Goal: Task Accomplishment & Management: Manage account settings

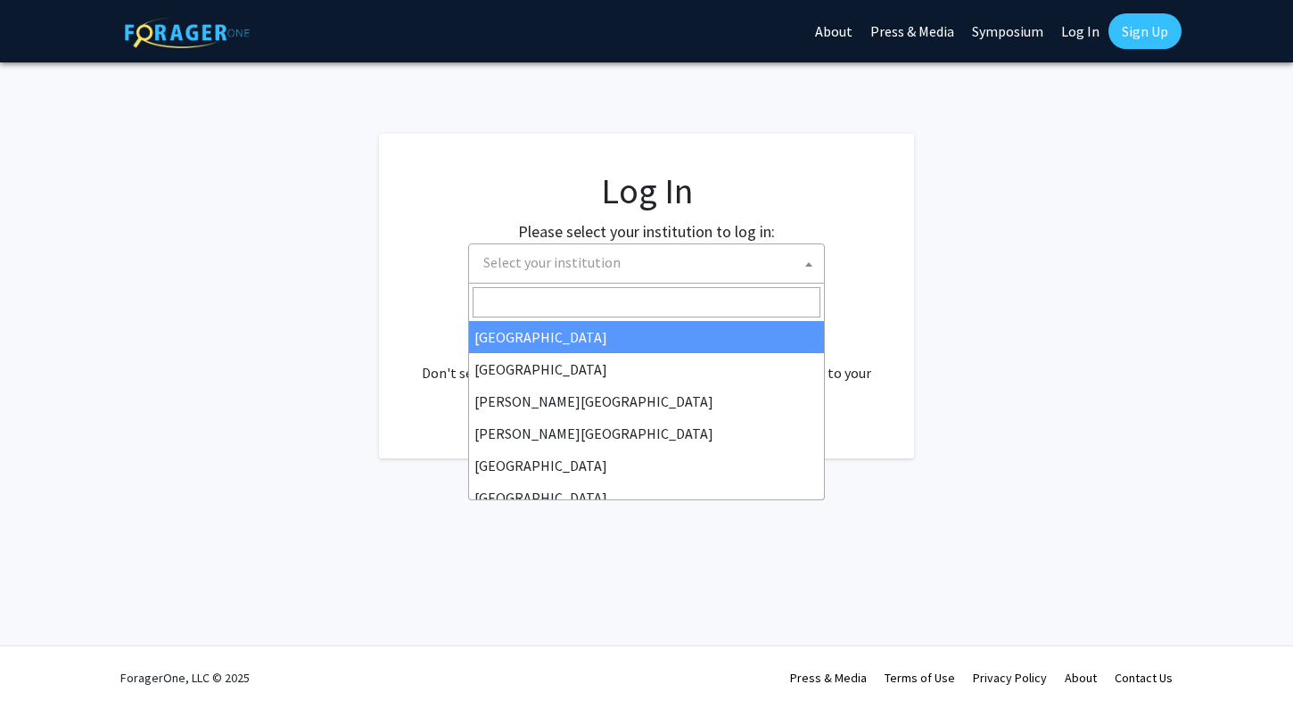
click at [666, 281] on span "Select your institution" at bounding box center [646, 263] width 357 height 40
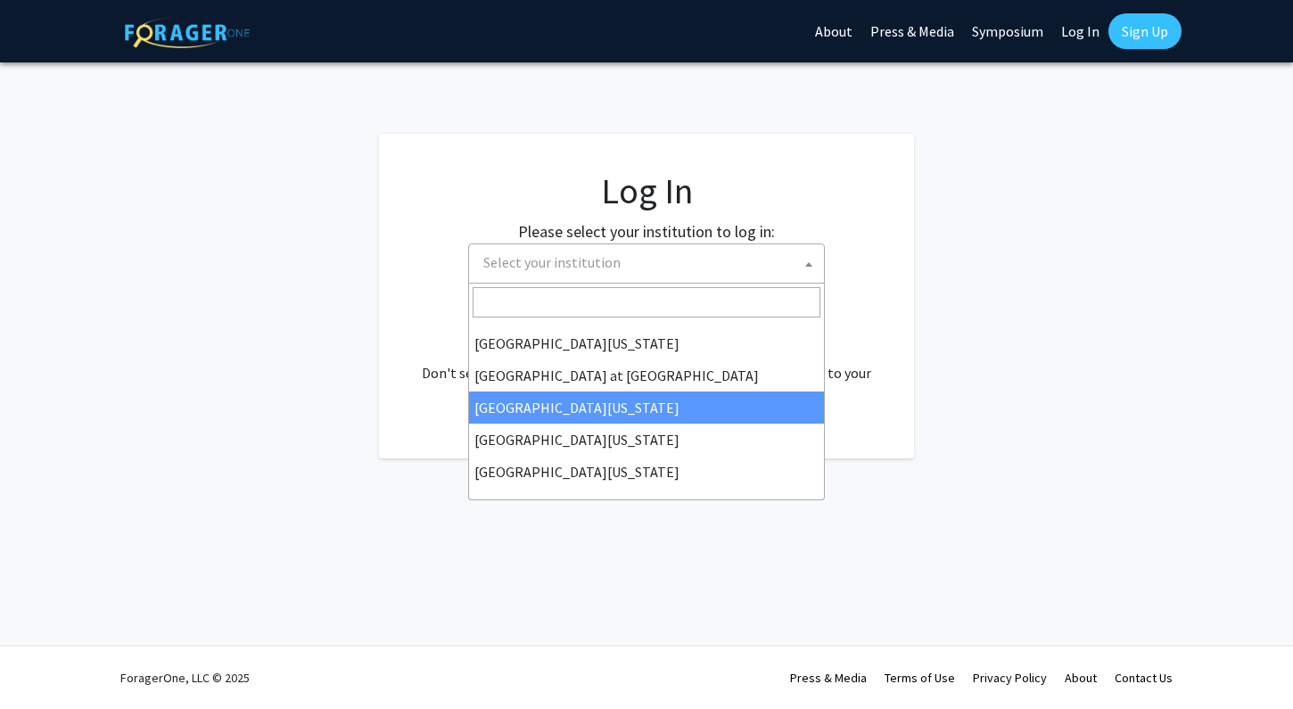
scroll to position [624, 0]
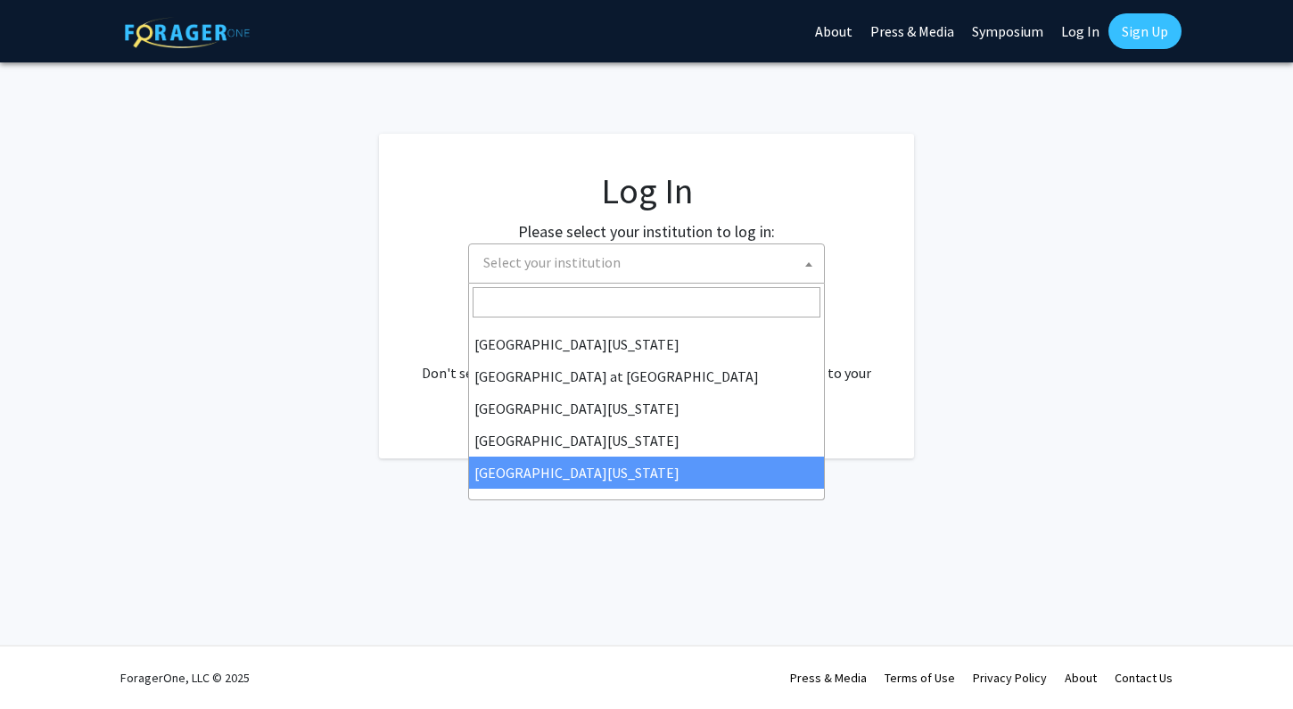
select select "33"
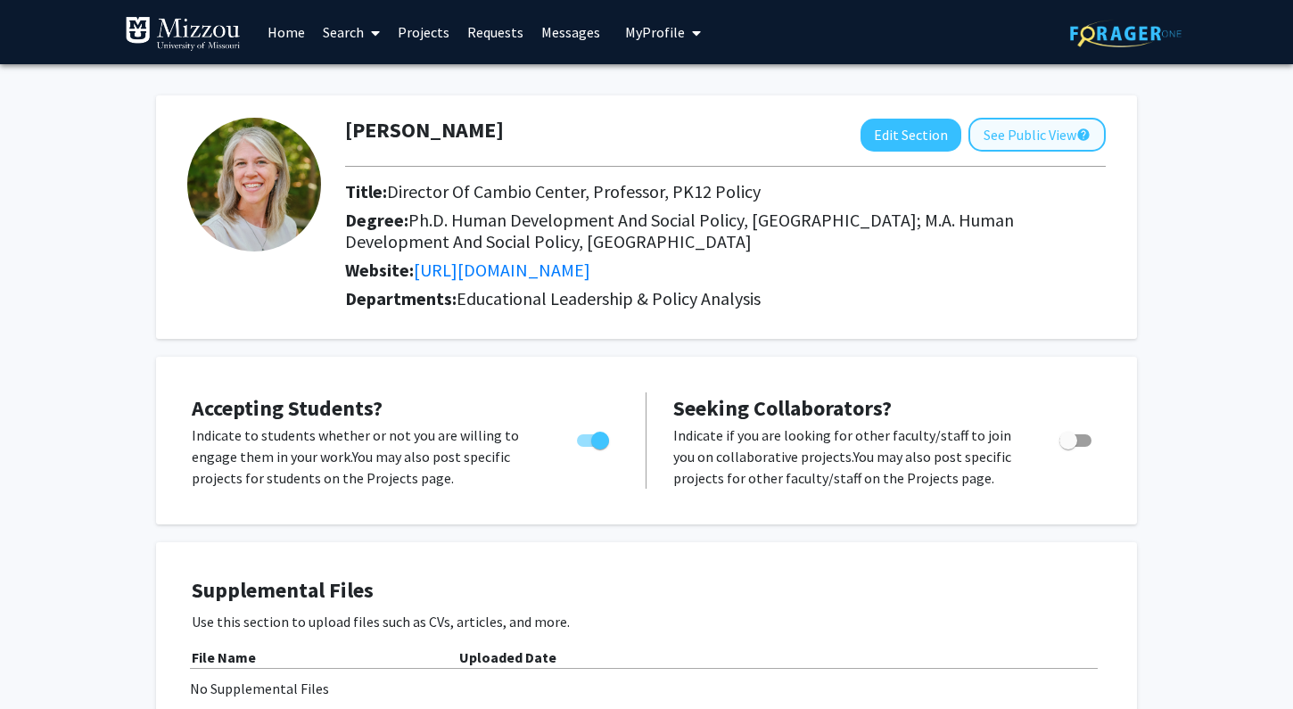
click at [1016, 145] on button "See Public View help" at bounding box center [1036, 135] width 137 height 34
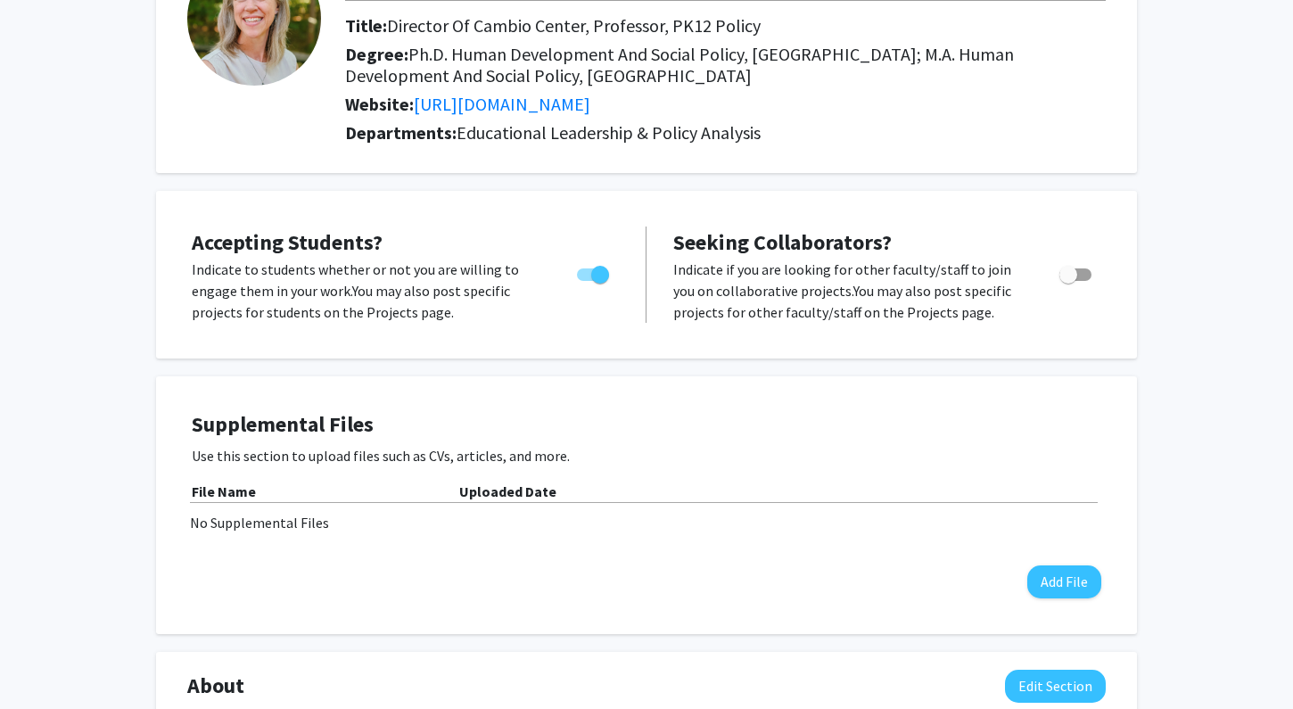
scroll to position [167, 0]
click at [1080, 278] on span "Toggle" at bounding box center [1075, 273] width 32 height 12
click at [1068, 280] on input "Toggle" at bounding box center [1067, 280] width 1 height 1
checkbox input "true"
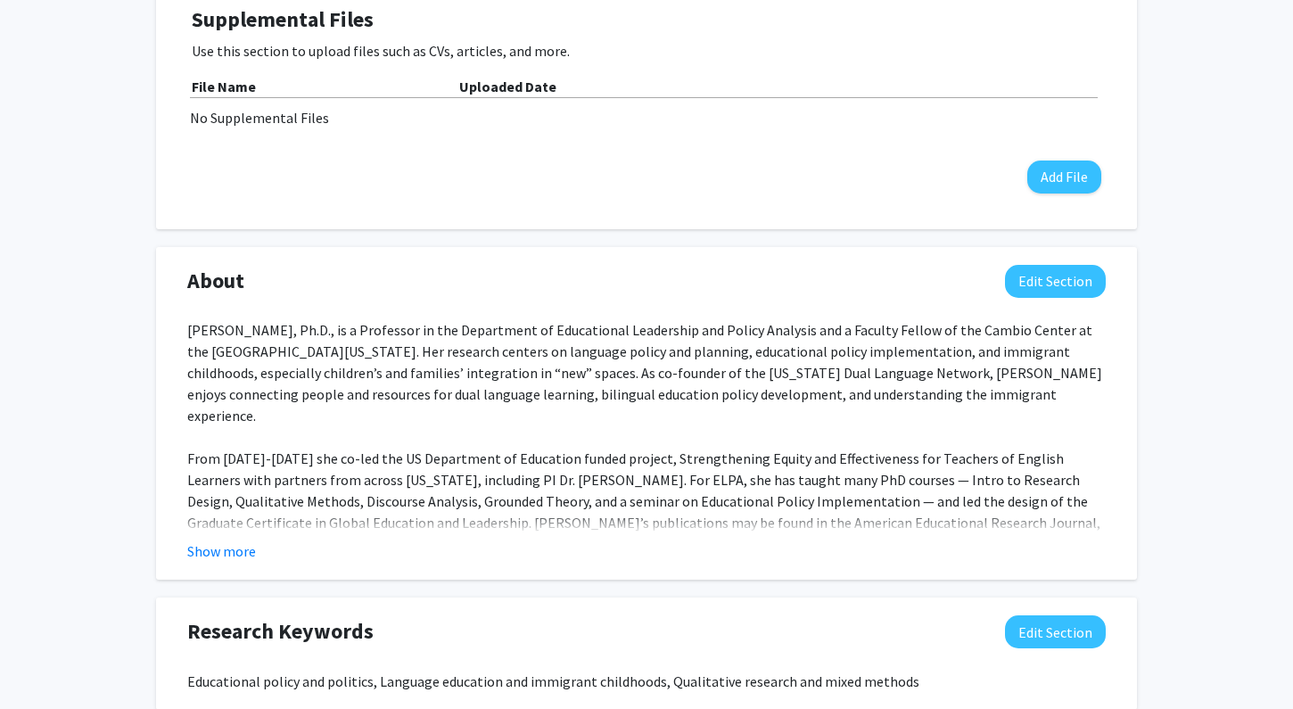
scroll to position [572, 0]
click at [1037, 295] on button "Edit Section" at bounding box center [1055, 280] width 101 height 33
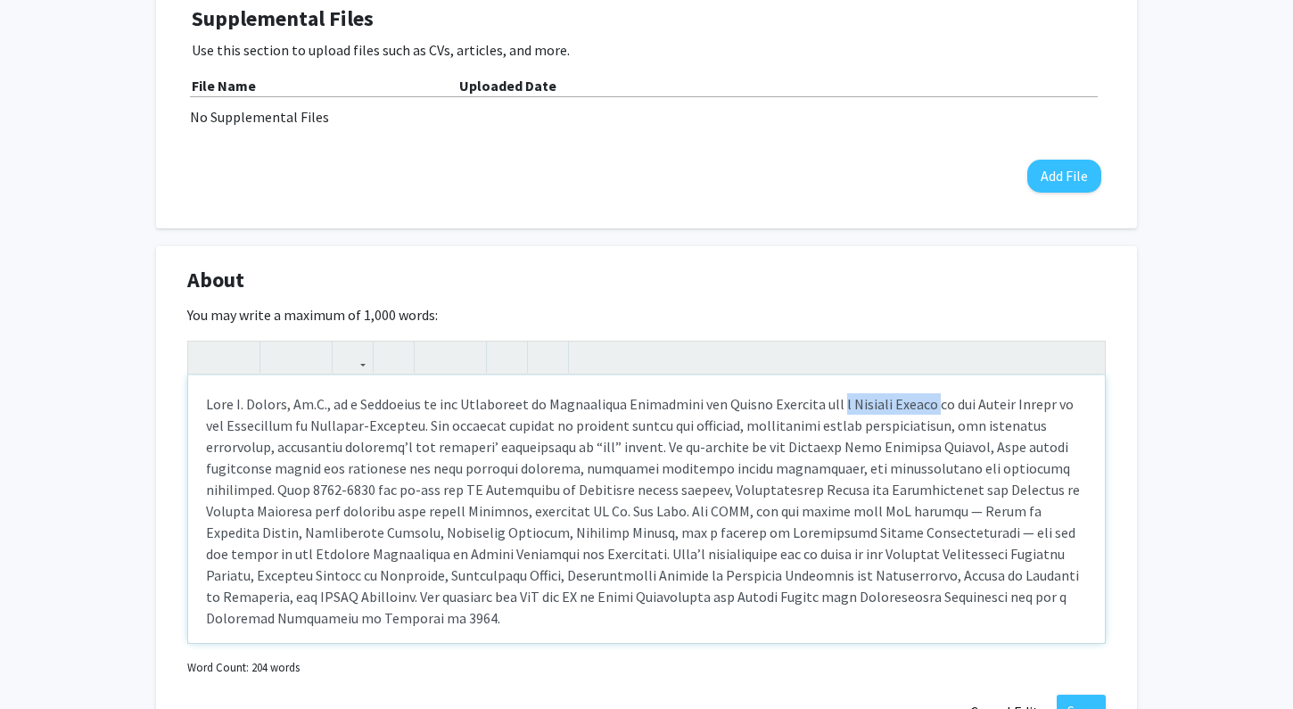
drag, startPoint x: 925, startPoint y: 408, endPoint x: 829, endPoint y: 408, distance: 95.4
click at [829, 408] on div "Note to users with screen readers: Please deactivate our accessibility plugin f…" at bounding box center [646, 508] width 917 height 267
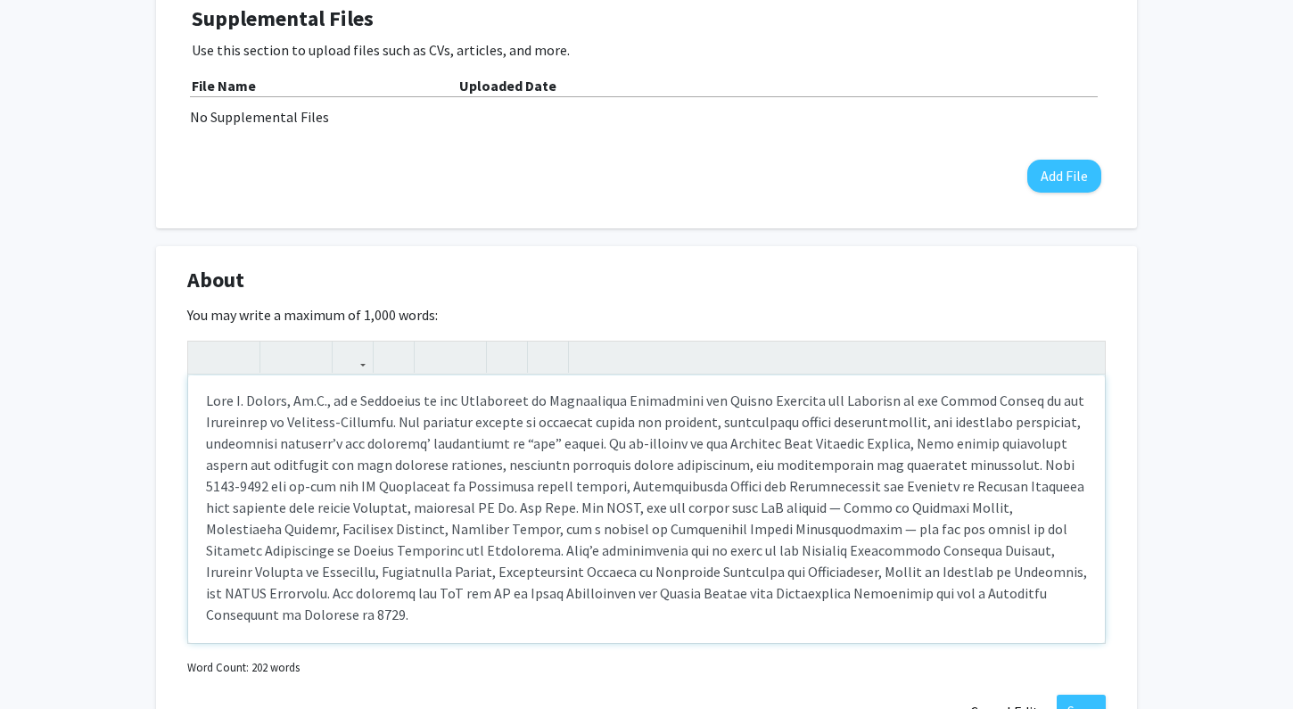
scroll to position [4, 0]
click at [564, 512] on div "Note to users with screen readers: Please deactivate our accessibility plugin f…" at bounding box center [646, 508] width 917 height 267
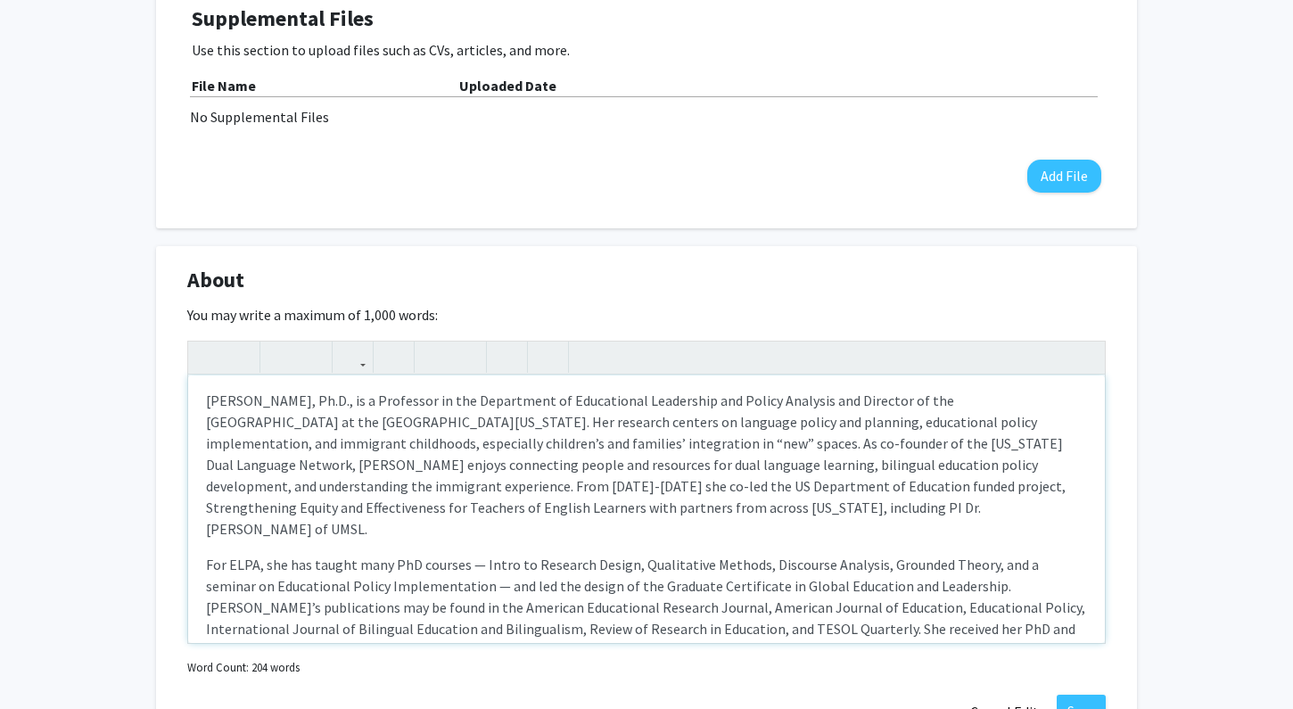
scroll to position [21, 0]
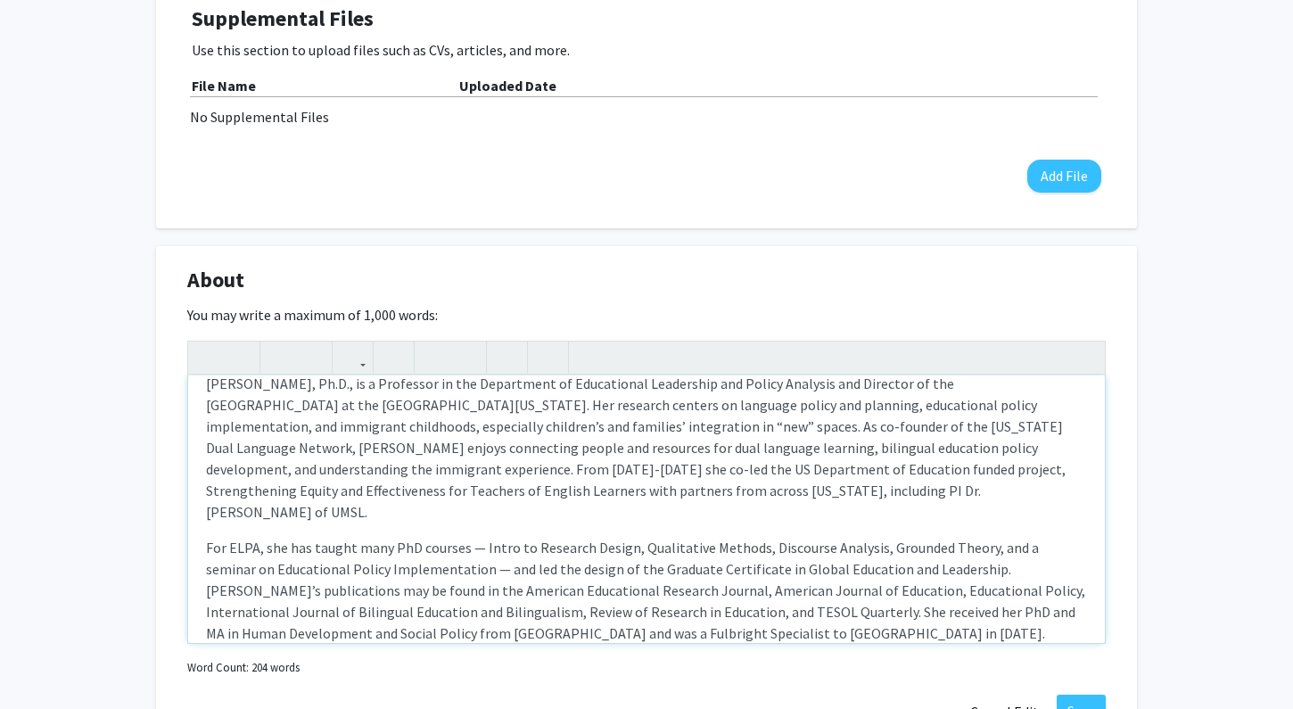
click at [919, 547] on p "For ELPA, she has taught many PhD courses — Intro to Research Design, Qualitati…" at bounding box center [646, 590] width 881 height 107
click at [1035, 552] on p "For ELPA, she has taught many PhD courses — Intro to Research Design, Qualitati…" at bounding box center [646, 601] width 881 height 128
drag, startPoint x: 1077, startPoint y: 592, endPoint x: 284, endPoint y: 572, distance: 792.9
click at [284, 572] on p "For ELPA, she has taught many PhD courses — Intro to Research Design, Qualitati…" at bounding box center [646, 601] width 881 height 128
click at [325, 571] on p "For ELPA, she has taught many PhD courses — Intro to Research Design, Qualitati…" at bounding box center [646, 601] width 881 height 128
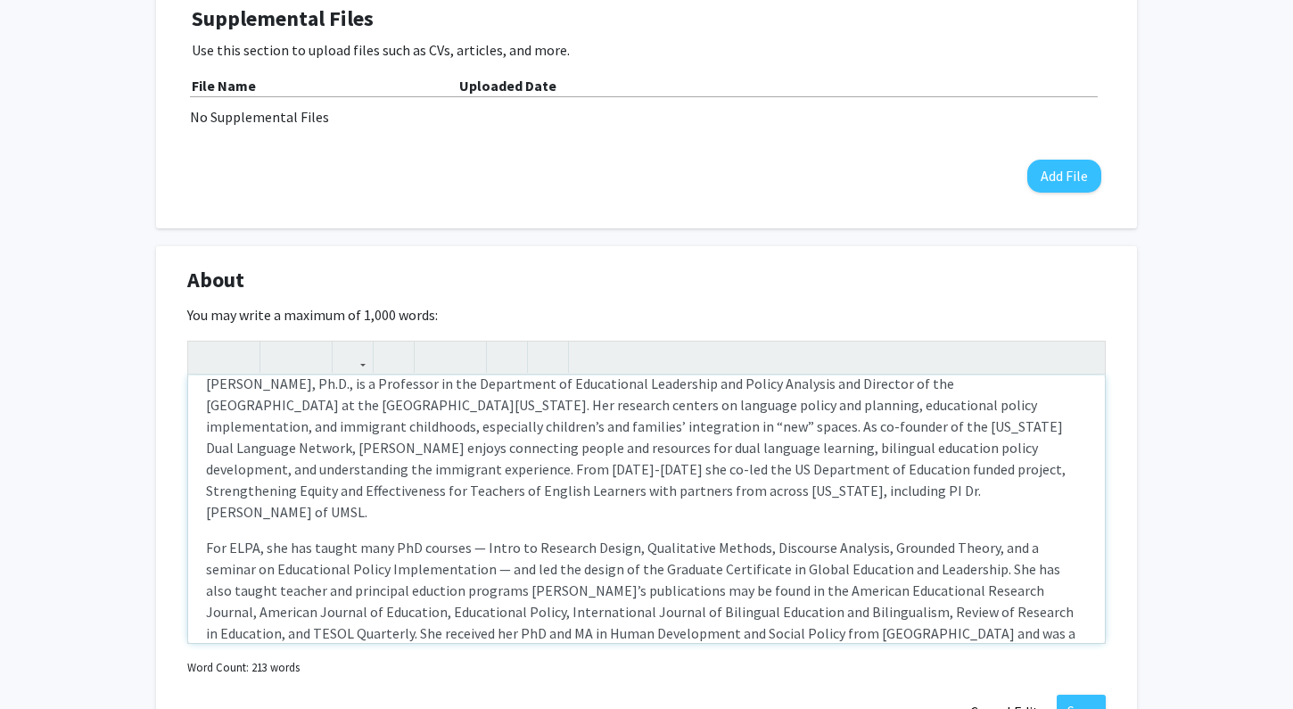
click at [314, 577] on p "For ELPA, she has taught many PhD courses — Intro to Research Design, Qualitati…" at bounding box center [646, 601] width 881 height 128
click at [1036, 552] on p "For ELPA, she has taught many PhD courses — Intro to Research Design, Qualitati…" at bounding box center [646, 601] width 881 height 128
click at [294, 570] on p "For ELPA, she has taught many PhD courses — Intro to Research Design, Qualitati…" at bounding box center [646, 601] width 881 height 128
click at [399, 565] on p "For ELPA, she has taught many PhD courses — Intro to Research Design, Qualitati…" at bounding box center [646, 601] width 881 height 128
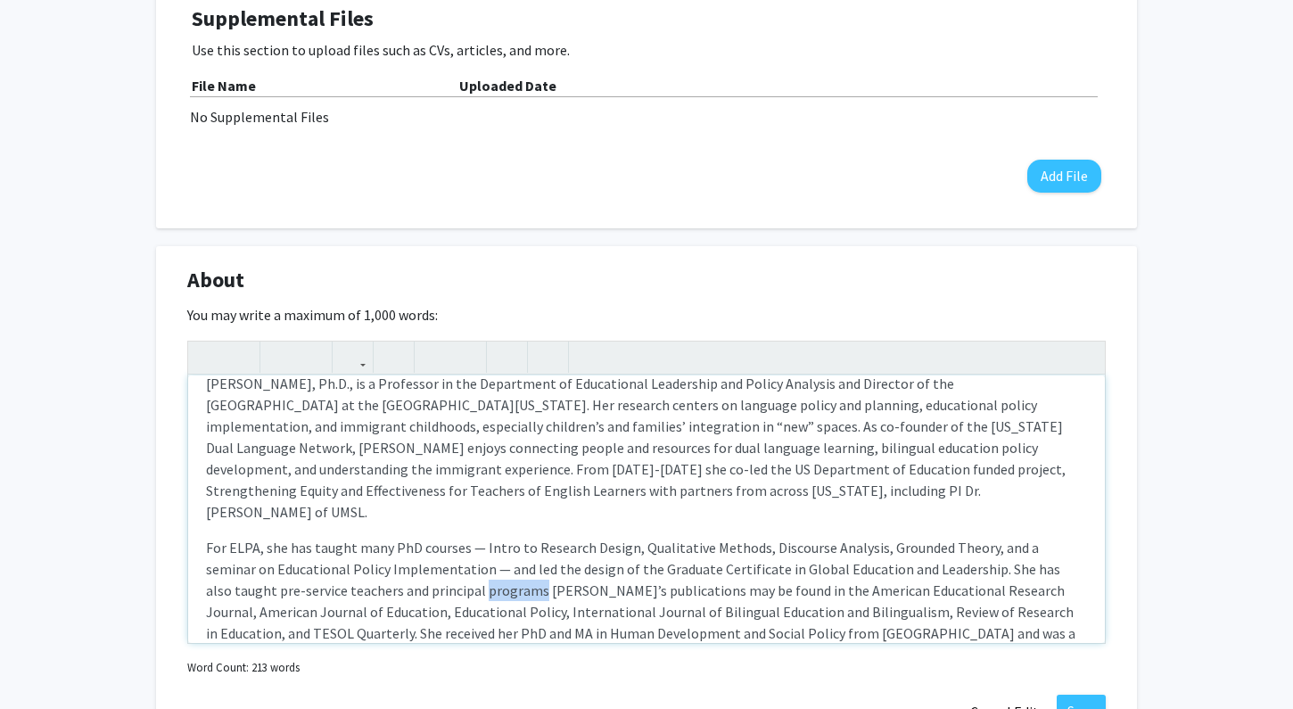
click at [399, 565] on p "For ELPA, she has taught many PhD courses — Intro to Research Design, Qualitati…" at bounding box center [646, 601] width 881 height 128
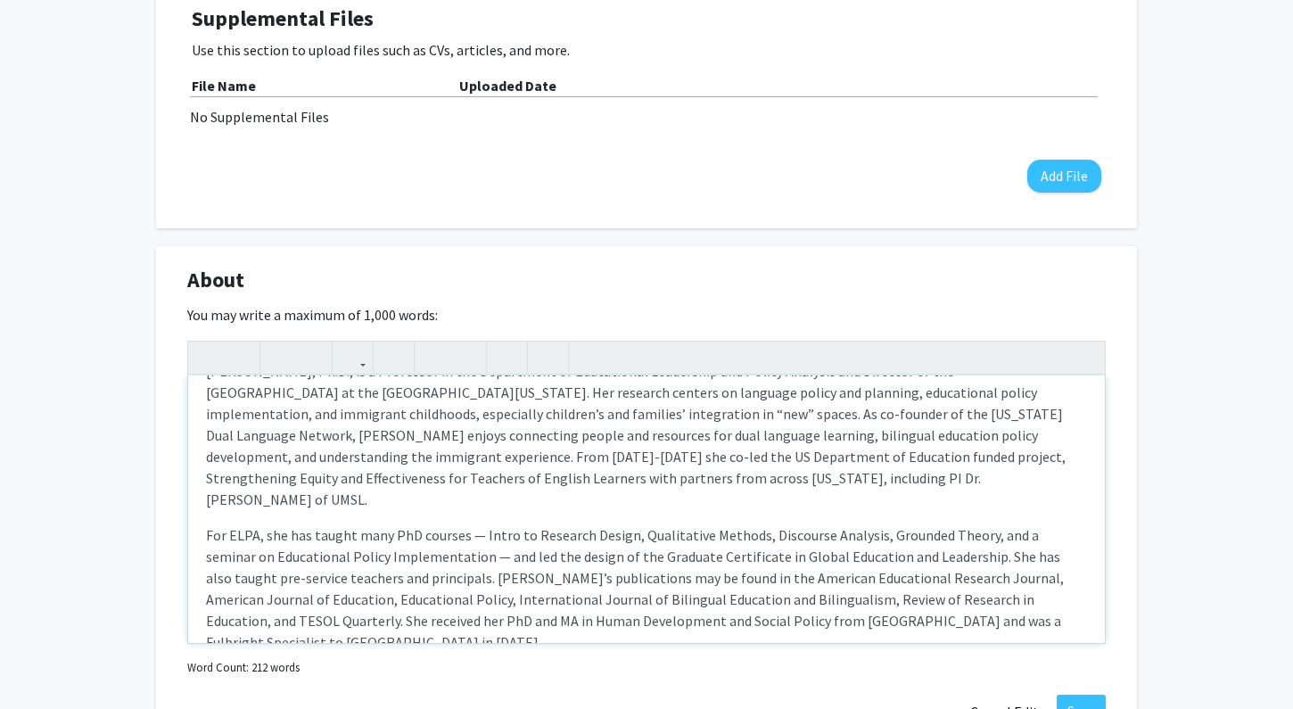
scroll to position [32, 0]
drag, startPoint x: 643, startPoint y: 420, endPoint x: 575, endPoint y: 419, distance: 67.8
click at [575, 419] on p "[PERSON_NAME], Ph.D., is a Professor in the Department of Educational Leadershi…" at bounding box center [646, 436] width 881 height 150
click at [641, 417] on p "[PERSON_NAME], Ph.D., is a Professor in the Department of Educational Leadershi…" at bounding box center [646, 436] width 881 height 150
click at [904, 483] on p "[PERSON_NAME], Ph.D., is a Professor in the Department of Educational Leadershi…" at bounding box center [646, 436] width 881 height 150
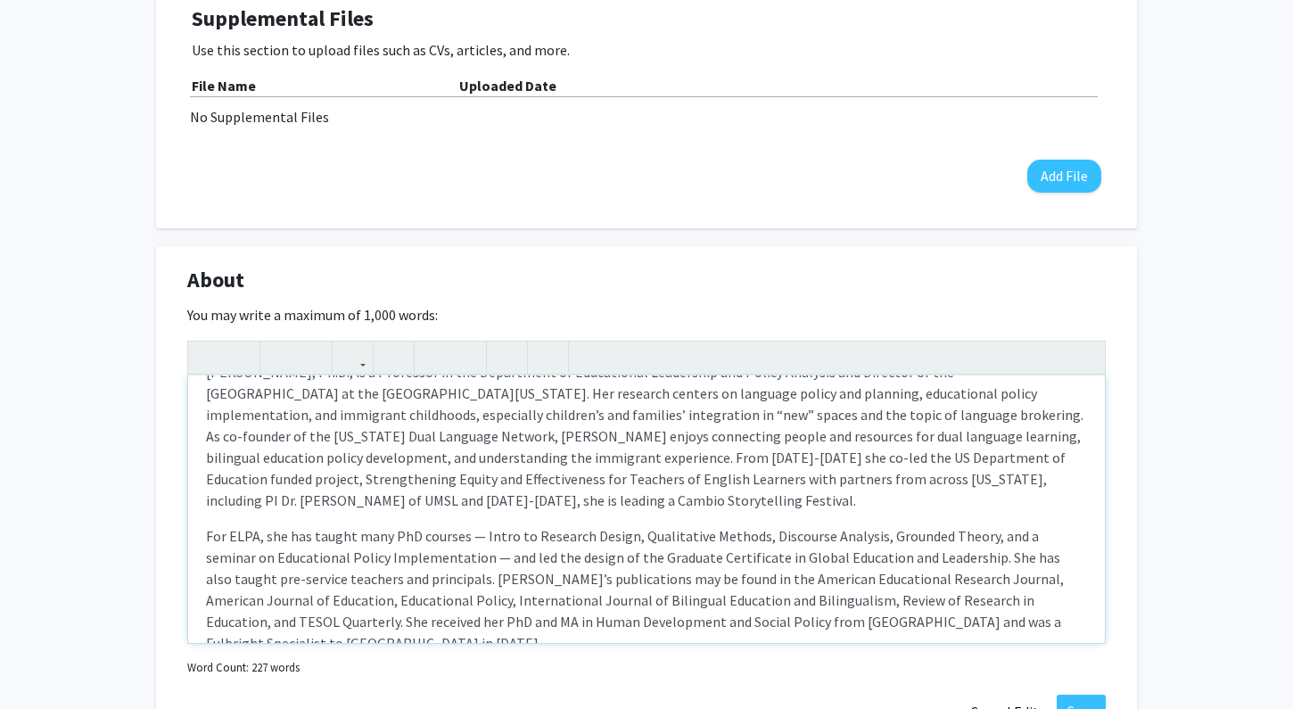
click at [1078, 489] on p "[PERSON_NAME], Ph.D., is a Professor in the Department of Educational Leadershi…" at bounding box center [646, 436] width 881 height 150
click at [444, 502] on p "[PERSON_NAME], Ph.D., is a Professor in the Department of Educational Leadershi…" at bounding box center [646, 436] width 881 height 150
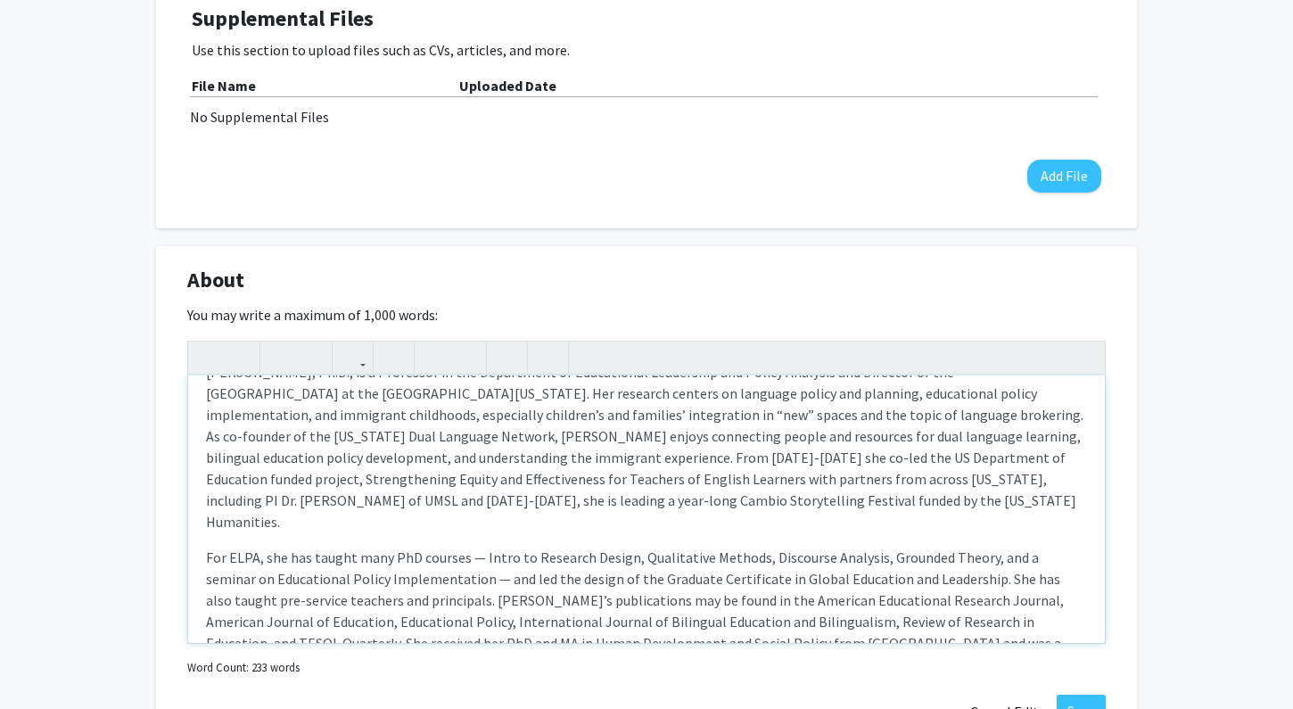
click at [622, 460] on p "[PERSON_NAME], Ph.D., is a Professor in the Department of Educational Leadershi…" at bounding box center [646, 446] width 881 height 171
drag, startPoint x: 845, startPoint y: 457, endPoint x: 627, endPoint y: 465, distance: 218.6
click at [627, 465] on p "[PERSON_NAME], Ph.D., is a Professor in the Department of Educational Leadershi…" at bounding box center [646, 446] width 881 height 171
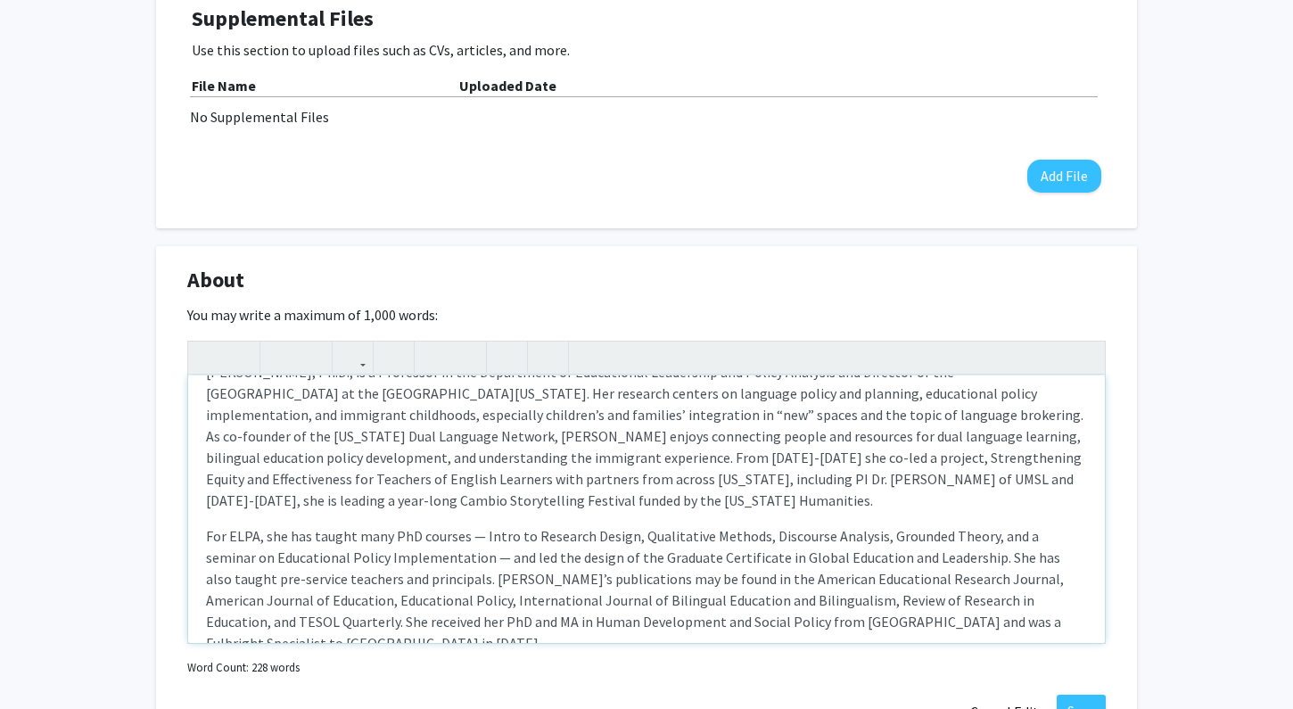
click at [674, 462] on p "[PERSON_NAME], Ph.D., is a Professor in the Department of Educational Leadershi…" at bounding box center [646, 436] width 881 height 150
click at [859, 460] on p "[PERSON_NAME], Ph.D., is a Professor in the Department of Educational Leadershi…" at bounding box center [646, 436] width 881 height 150
click at [670, 461] on p "[PERSON_NAME], Ph.D., is a Professor in the Department of Educational Leadershi…" at bounding box center [646, 436] width 881 height 150
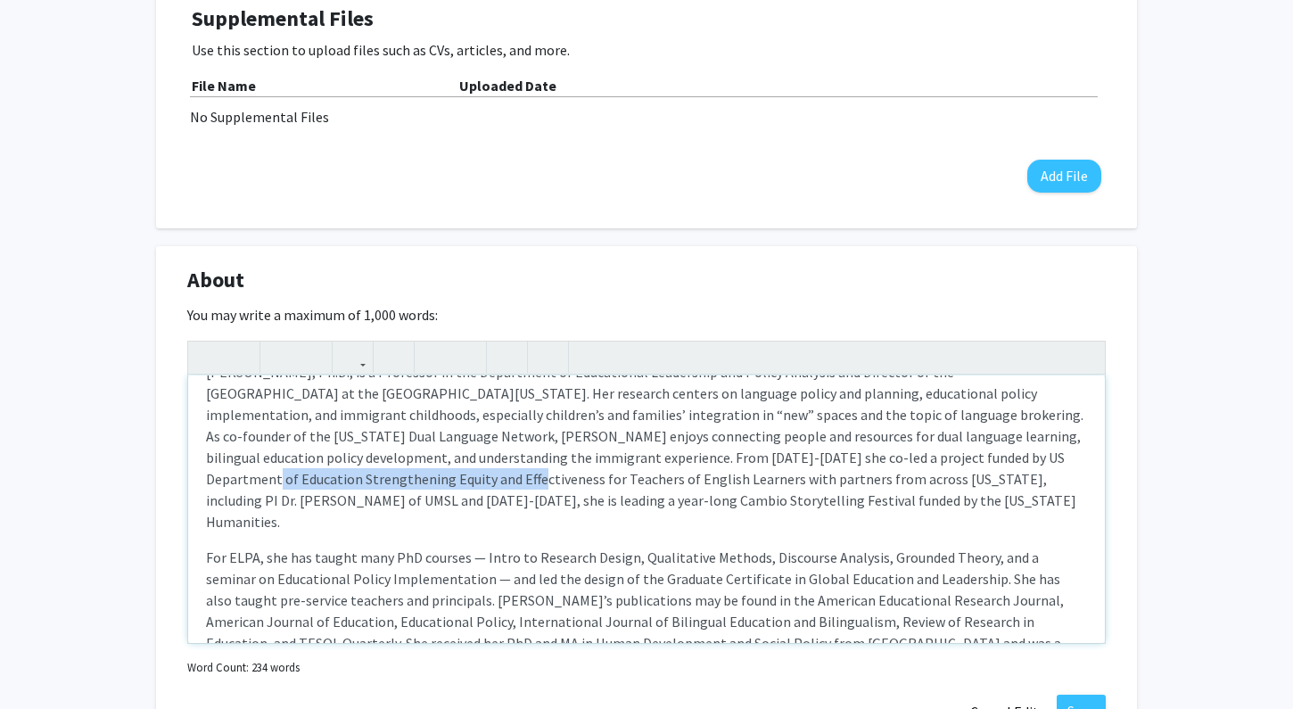
drag, startPoint x: 907, startPoint y: 460, endPoint x: 308, endPoint y: 481, distance: 599.5
click at [308, 481] on p "[PERSON_NAME], Ph.D., is a Professor in the Department of Educational Leadershi…" at bounding box center [646, 446] width 881 height 171
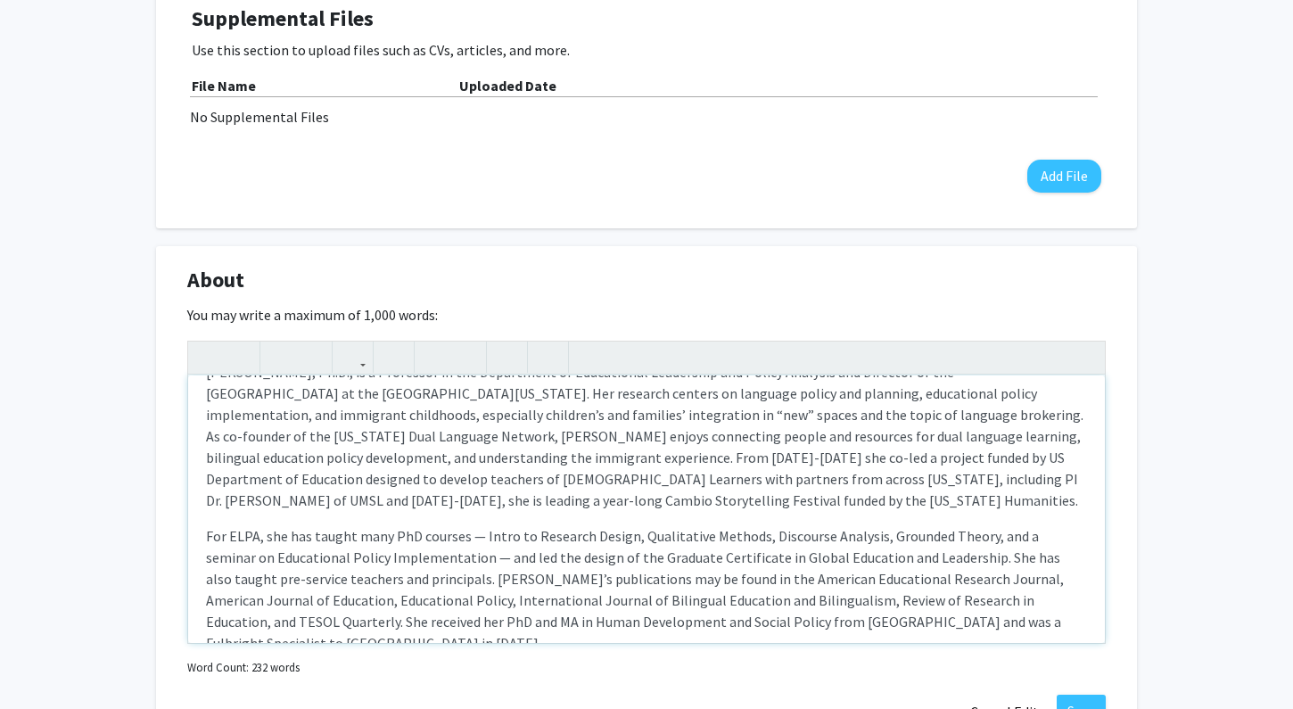
click at [750, 483] on p "[PERSON_NAME], Ph.D., is a Professor in the Department of Educational Leadershi…" at bounding box center [646, 436] width 881 height 150
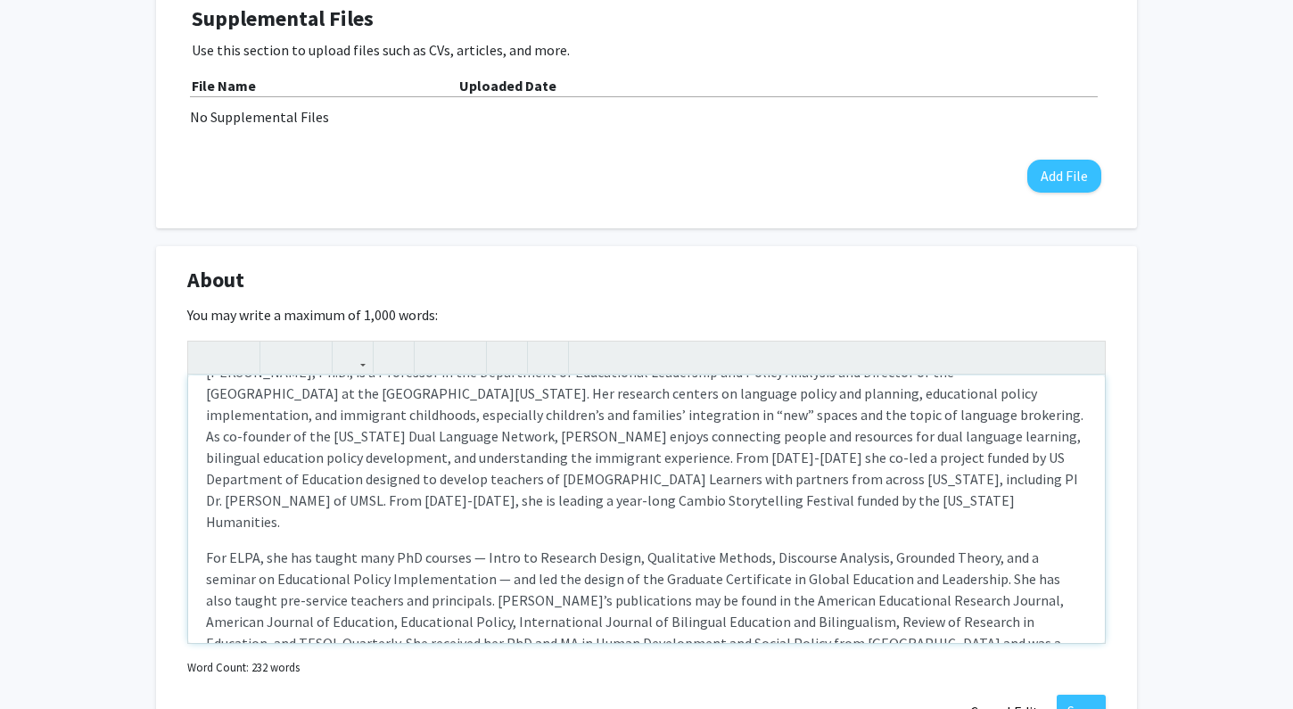
click at [887, 481] on p "[PERSON_NAME], Ph.D., is a Professor in the Department of Educational Leadershi…" at bounding box center [646, 446] width 881 height 171
click at [887, 477] on p "[PERSON_NAME], Ph.D., is a Professor in the Department of Educational Leadershi…" at bounding box center [646, 446] width 881 height 171
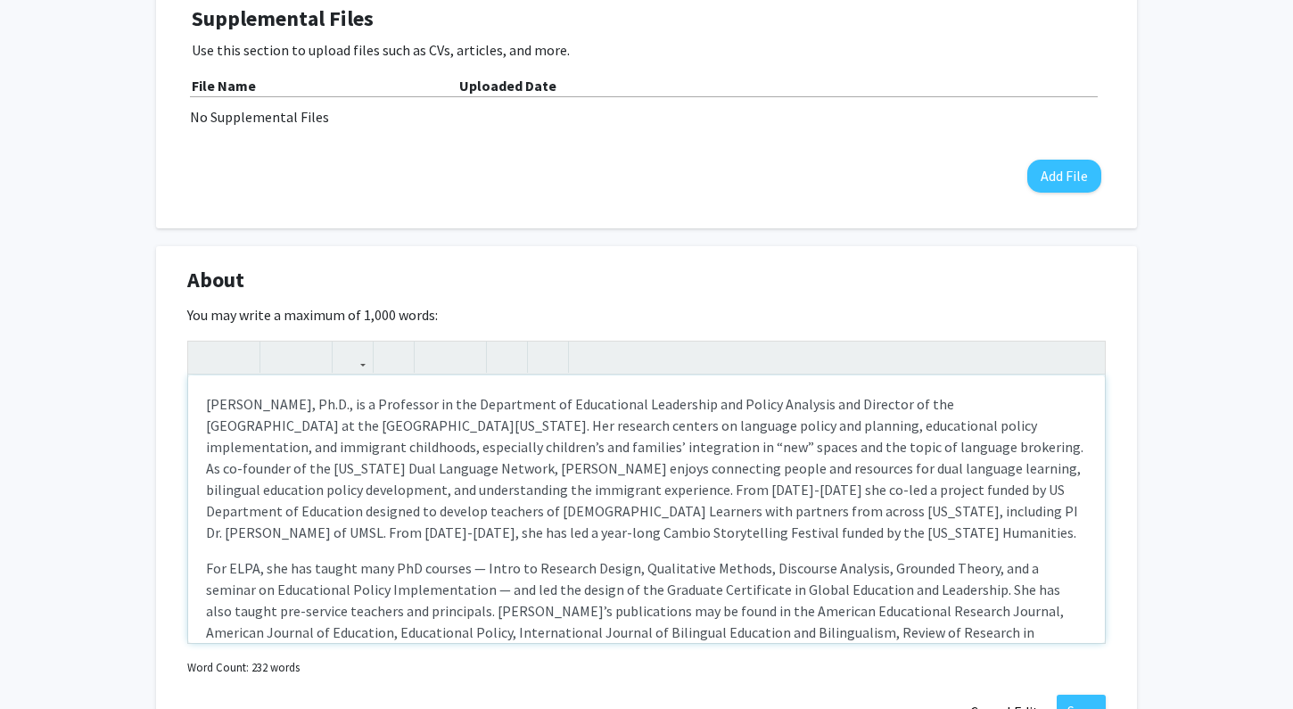
scroll to position [0, 0]
drag, startPoint x: 857, startPoint y: 451, endPoint x: 641, endPoint y: 451, distance: 215.8
click at [641, 451] on p "[PERSON_NAME], Ph.D., is a Professor in the Department of Educational Leadershi…" at bounding box center [646, 468] width 881 height 150
click at [293, 453] on p "[PERSON_NAME], Ph.D., is a Professor in the Department of Educational Leadershi…" at bounding box center [646, 468] width 881 height 150
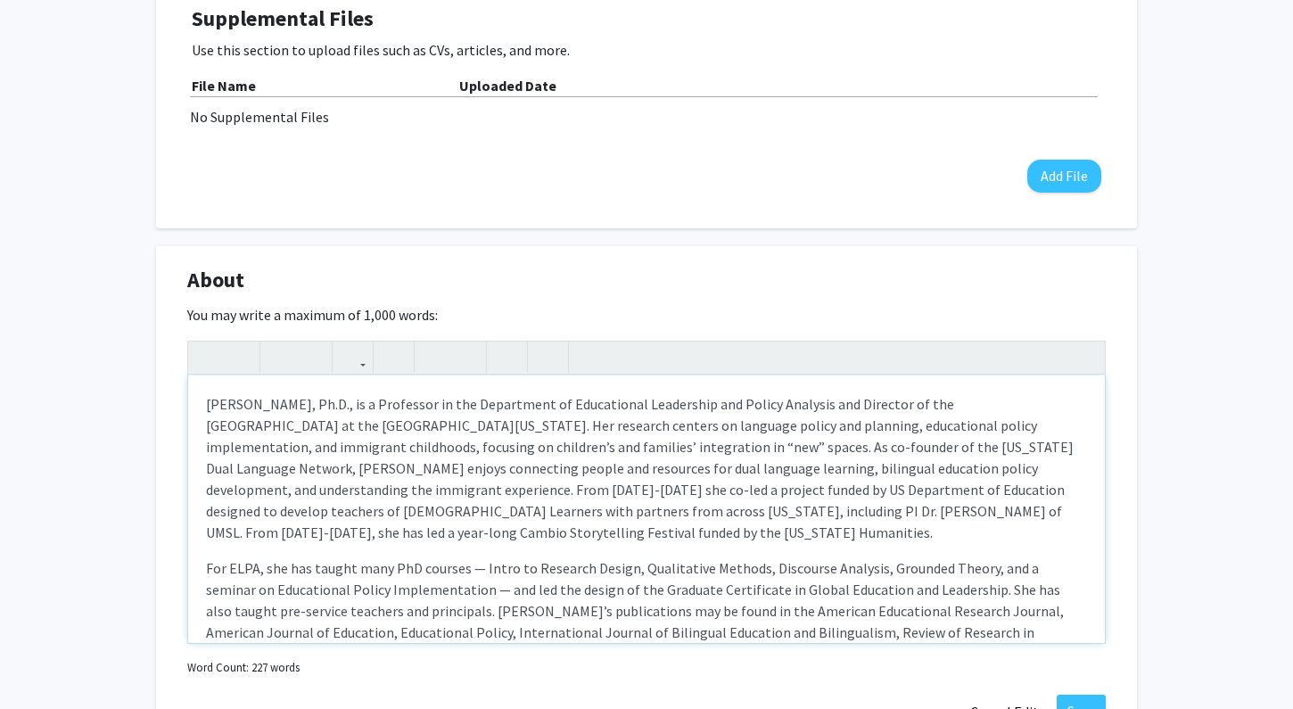
click at [654, 453] on p "[PERSON_NAME], Ph.D., is a Professor in the Department of Educational Leadershi…" at bounding box center [646, 468] width 881 height 150
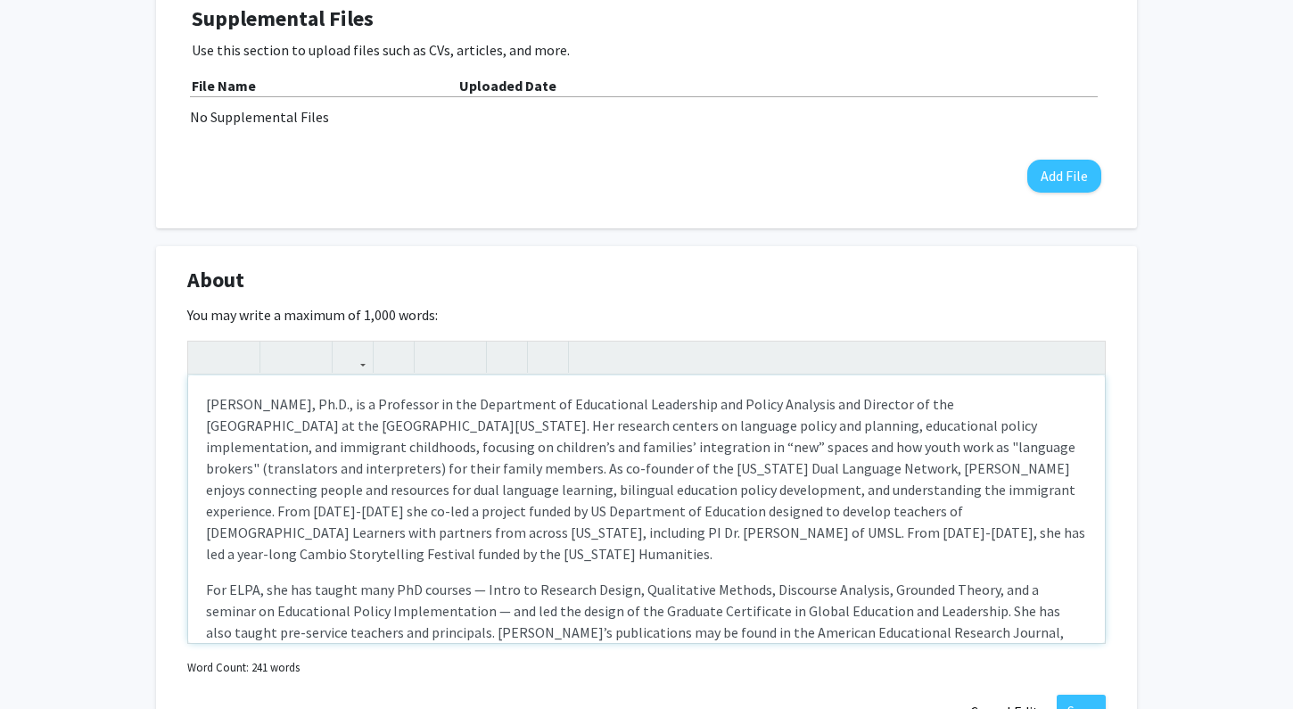
scroll to position [11, 0]
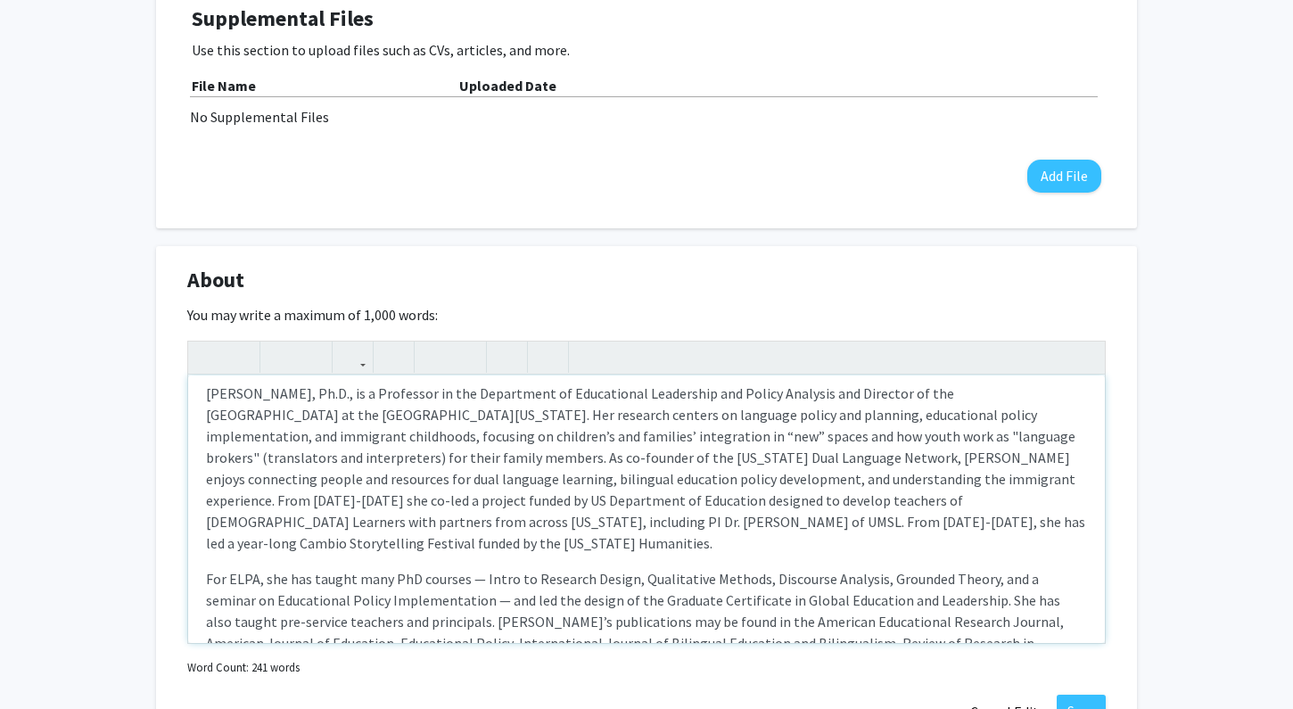
click at [673, 465] on p "[PERSON_NAME], Ph.D., is a Professor in the Department of Educational Leadershi…" at bounding box center [646, 468] width 881 height 171
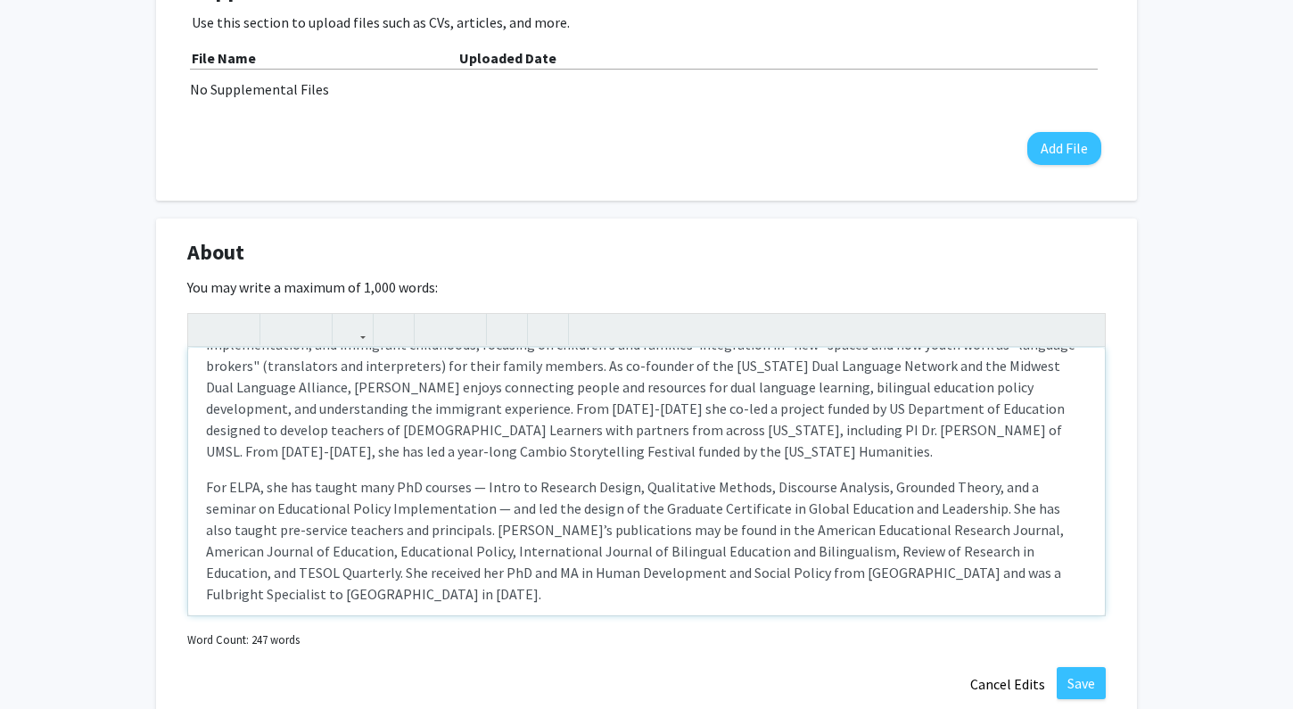
scroll to position [601, 0]
click at [384, 535] on p "For ELPA, she has taught many PhD courses — Intro to Research Design, Qualitati…" at bounding box center [646, 538] width 881 height 128
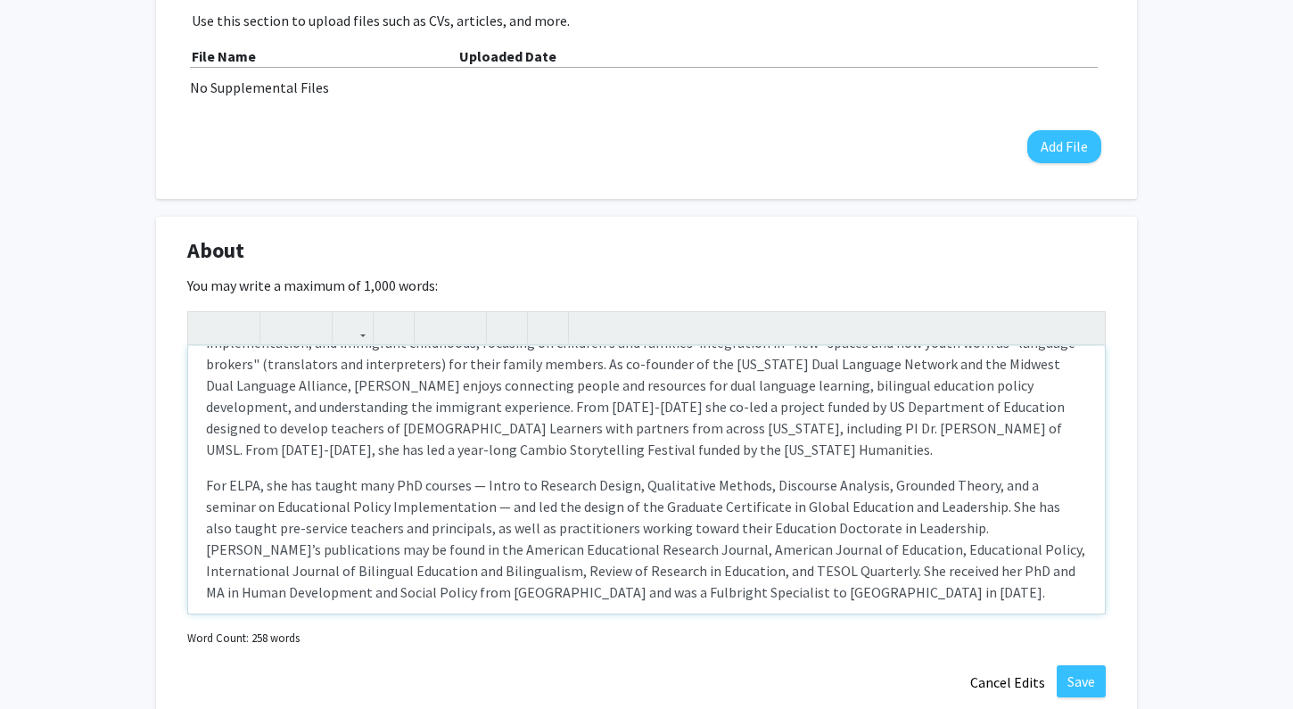
click at [606, 572] on p "For ELPA, she has taught many PhD courses — Intro to Research Design, Qualitati…" at bounding box center [646, 538] width 881 height 128
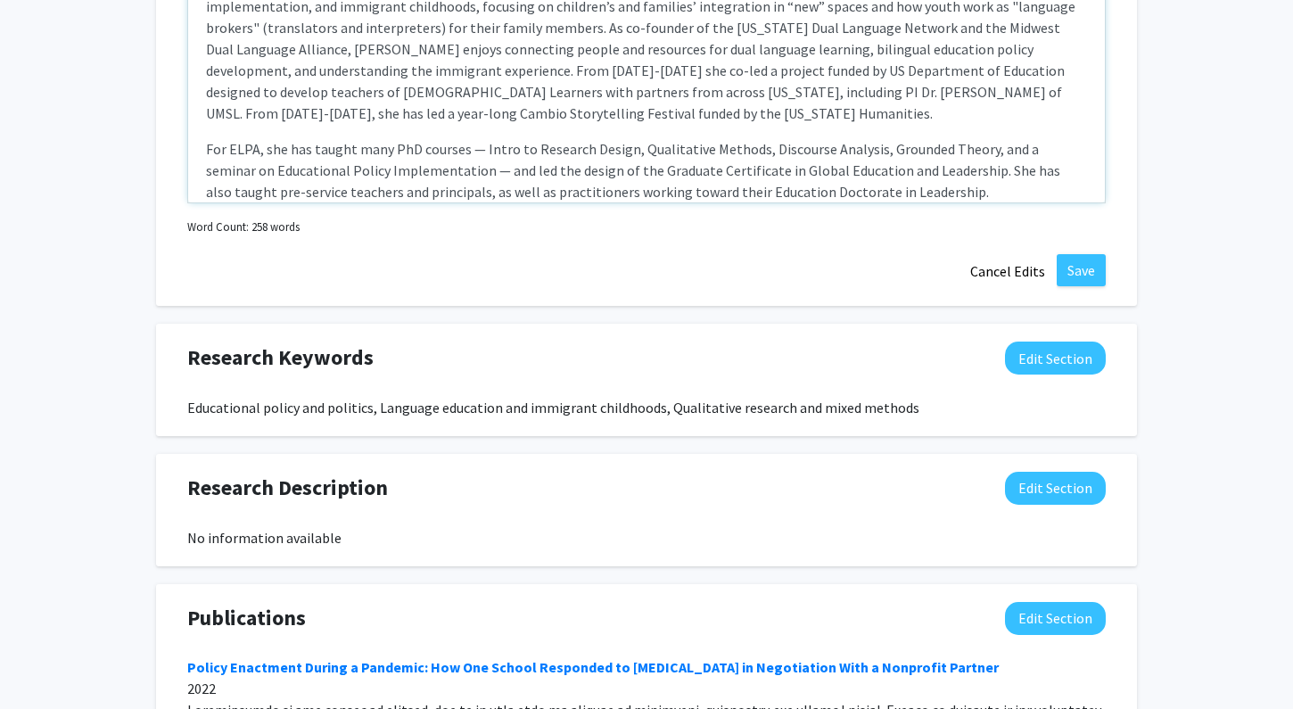
scroll to position [998, 0]
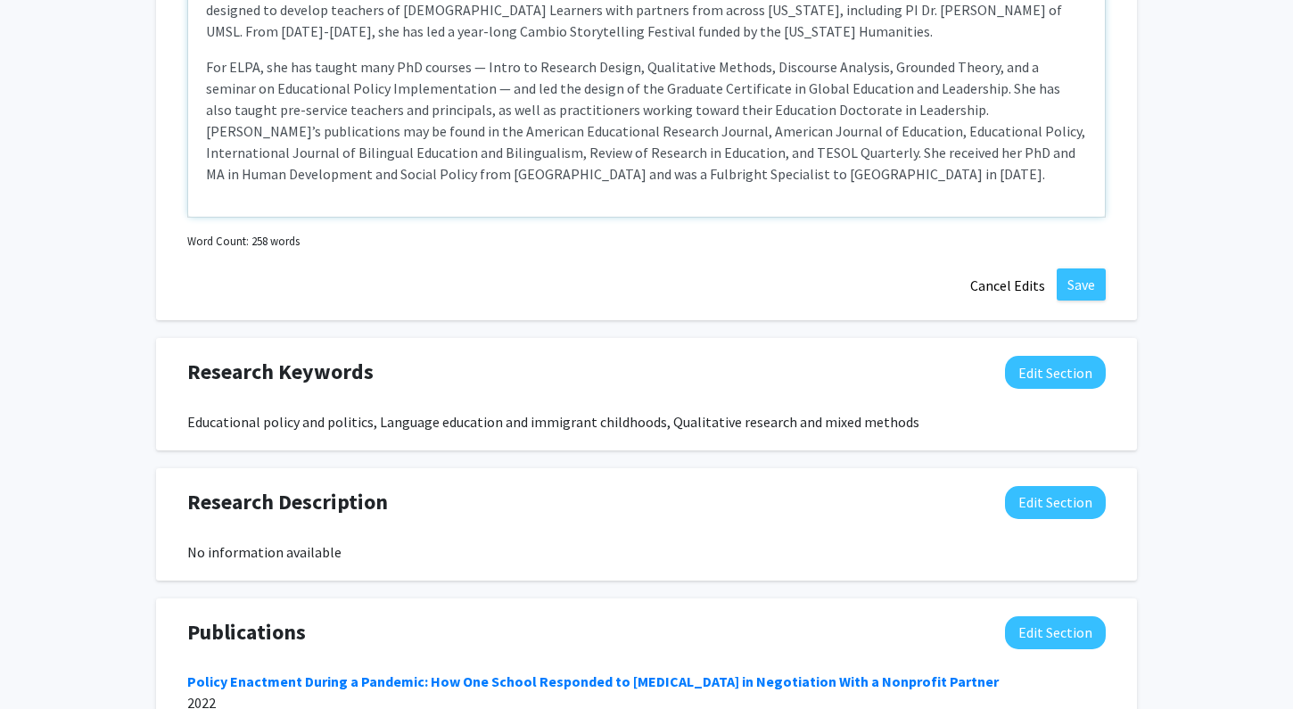
click at [747, 172] on p "For ELPA, she has taught many PhD courses — Intro to Research Design, Qualitati…" at bounding box center [646, 120] width 881 height 128
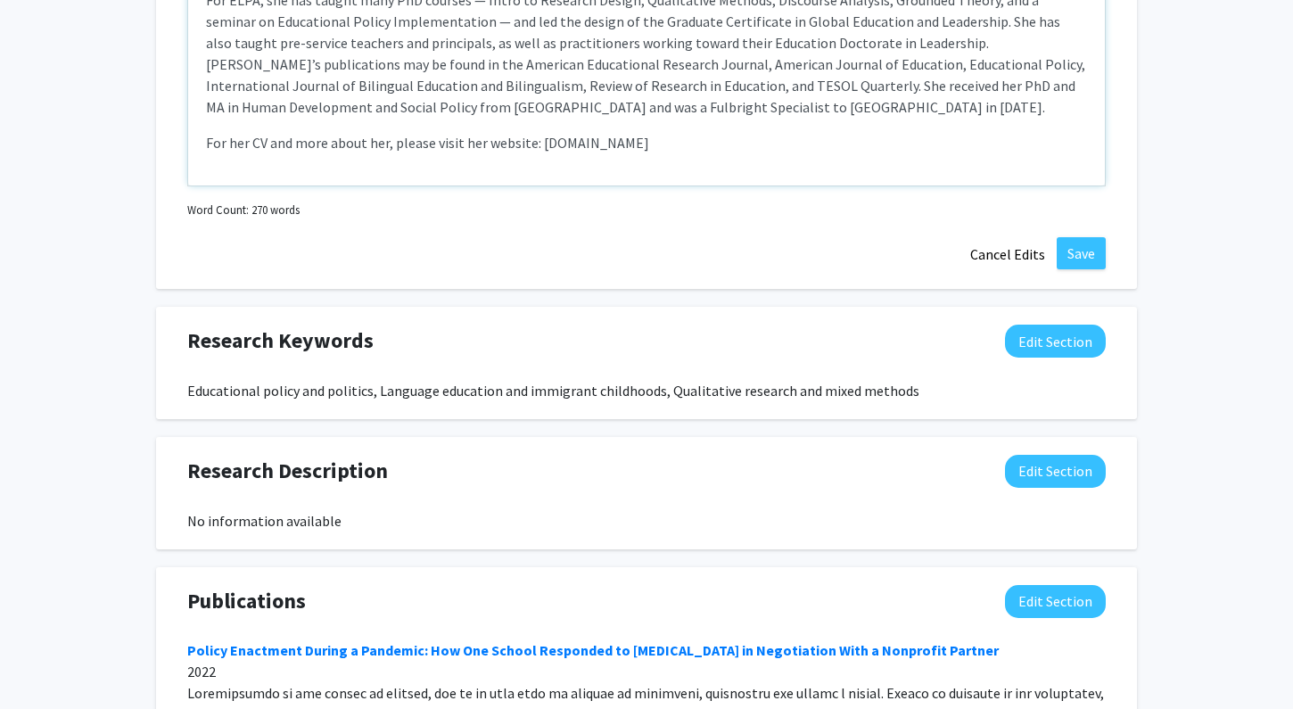
scroll to position [132, 0]
click at [539, 144] on p "For her CV and more about her, please visit her website: [DOMAIN_NAME]" at bounding box center [646, 142] width 881 height 21
click at [681, 152] on p "For her CV and more about her, please visit her website: [DOMAIN_NAME]" at bounding box center [646, 142] width 881 height 21
type textarea "<l>Ipsu D. Sitame, Co.A., el s Doeiusmod te inc Utlaboreet do Magnaaliqua Enima…"
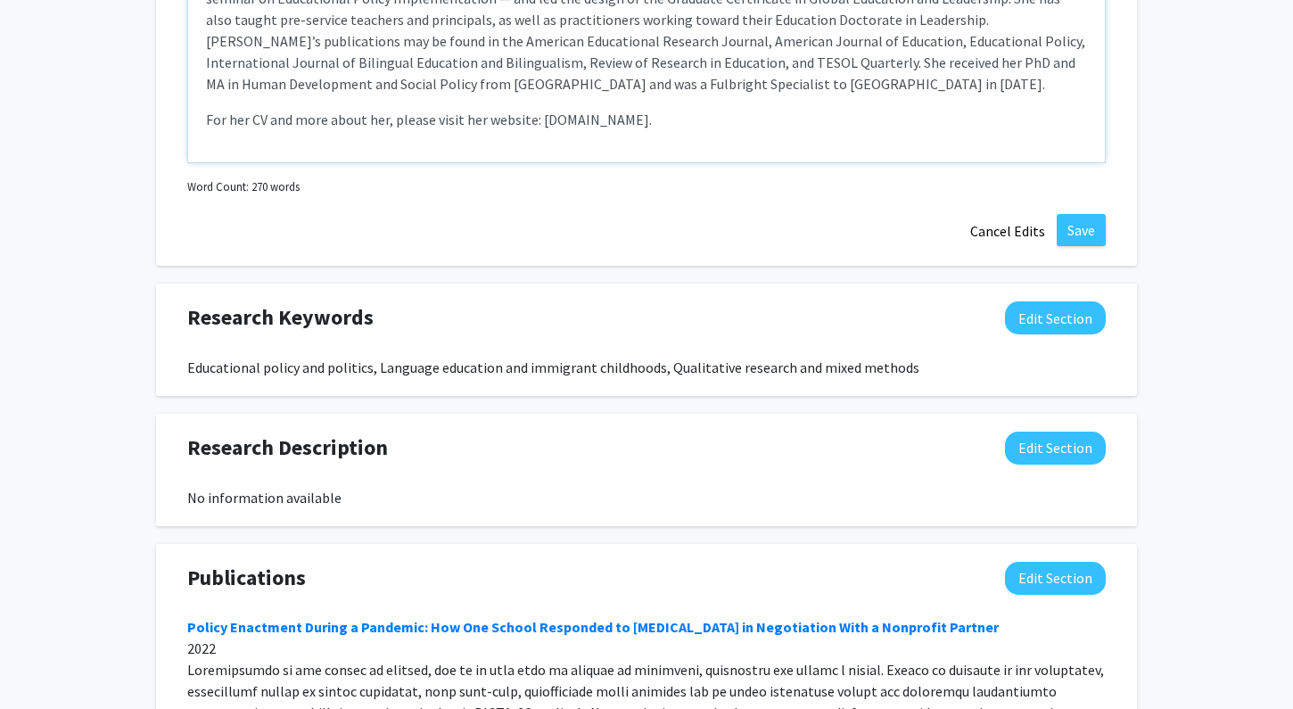
scroll to position [1057, 0]
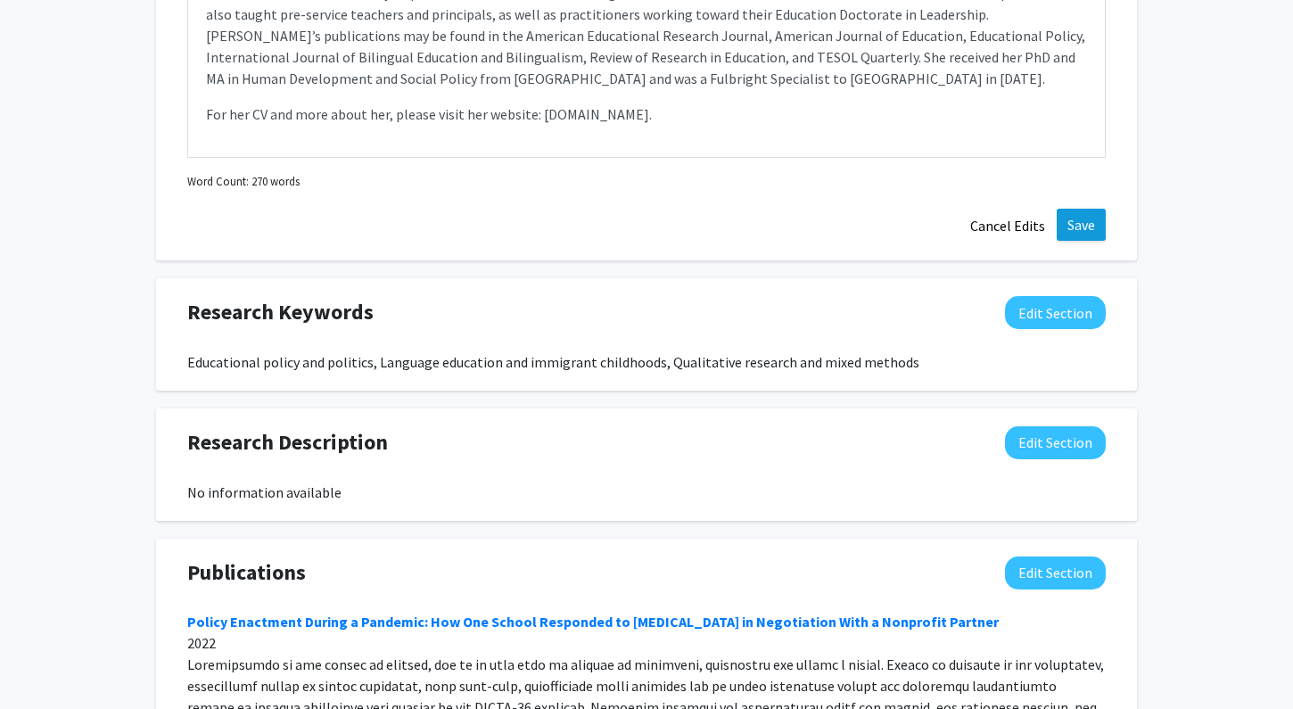
click at [1085, 233] on button "Save" at bounding box center [1081, 225] width 49 height 32
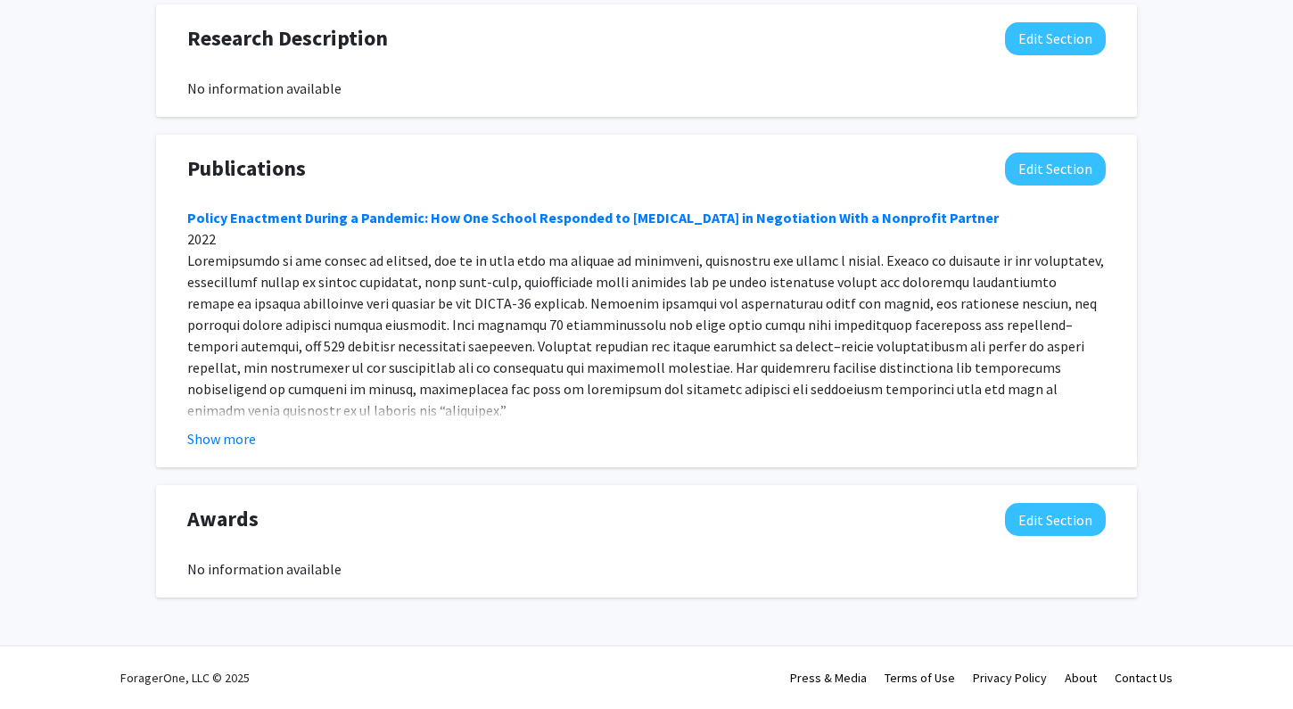
scroll to position [1296, 0]
click at [245, 442] on button "Show more" at bounding box center [221, 438] width 69 height 21
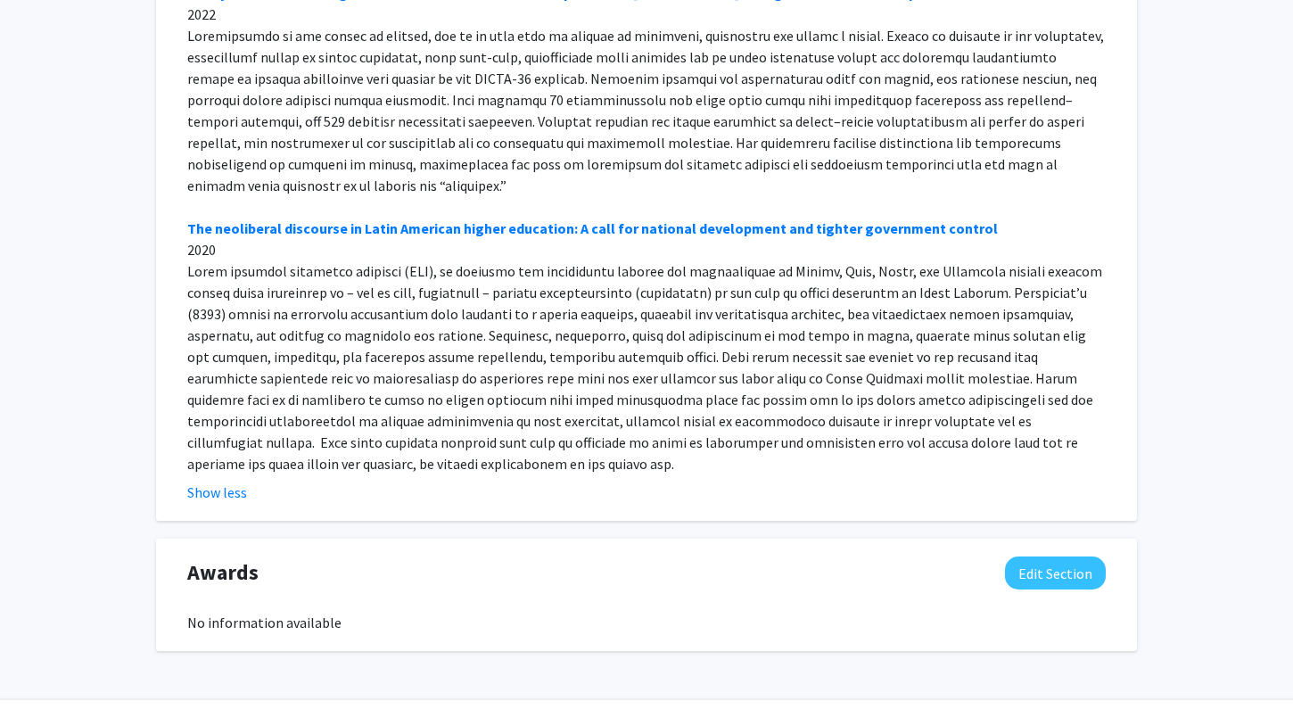
scroll to position [1089, 0]
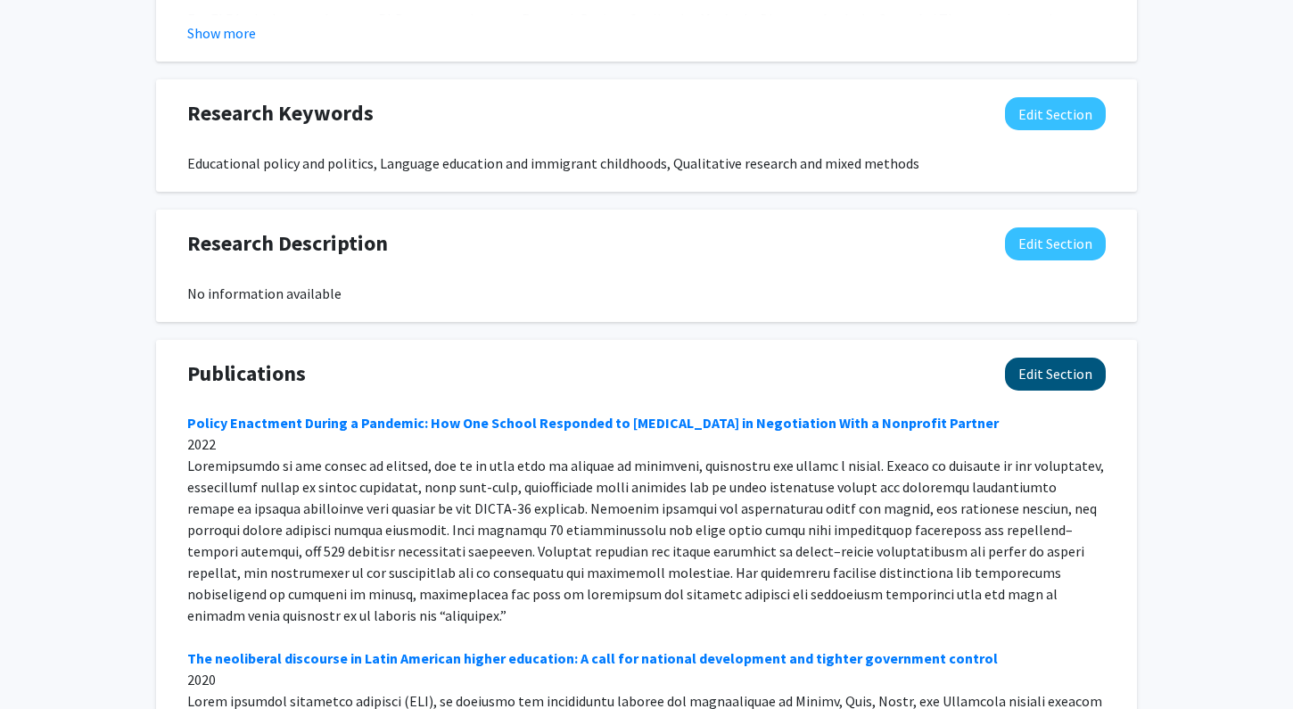
click at [1062, 374] on button "Edit Section" at bounding box center [1055, 374] width 101 height 33
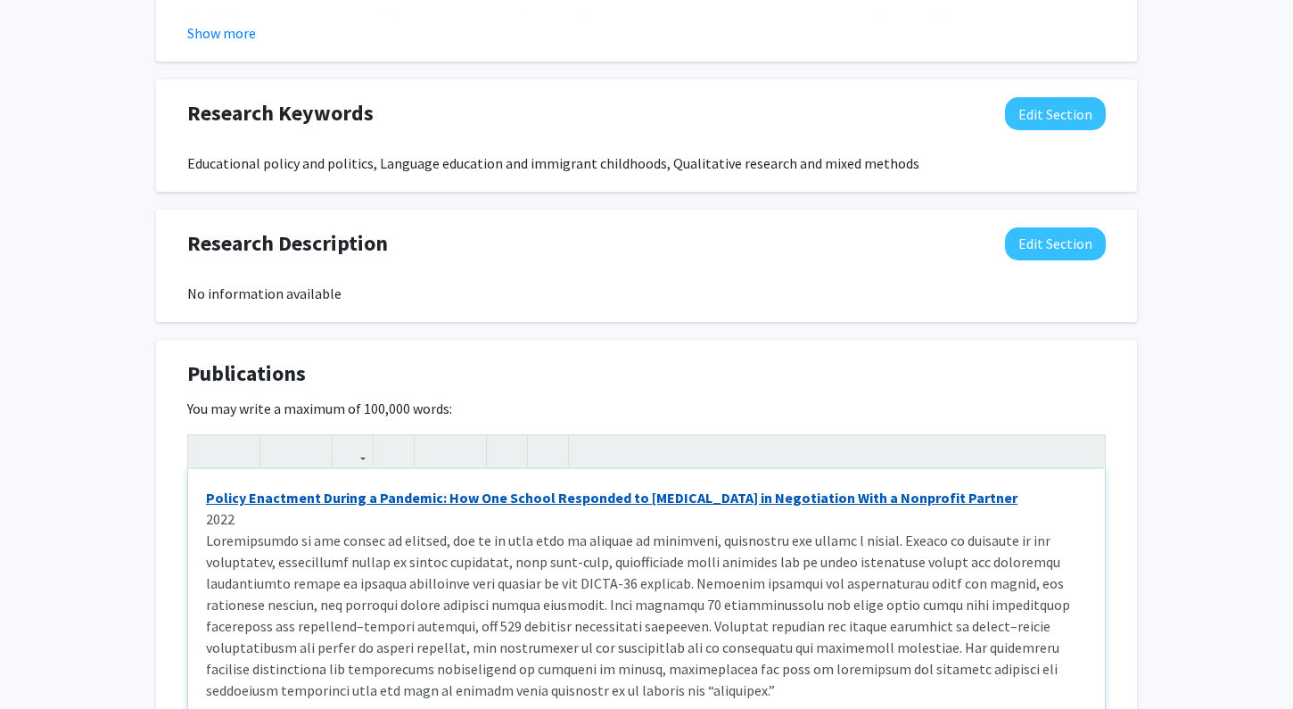
click at [272, 498] on link "Policy Enactment During a Pandemic: How One School Responded to [MEDICAL_DATA] …" at bounding box center [611, 498] width 811 height 18
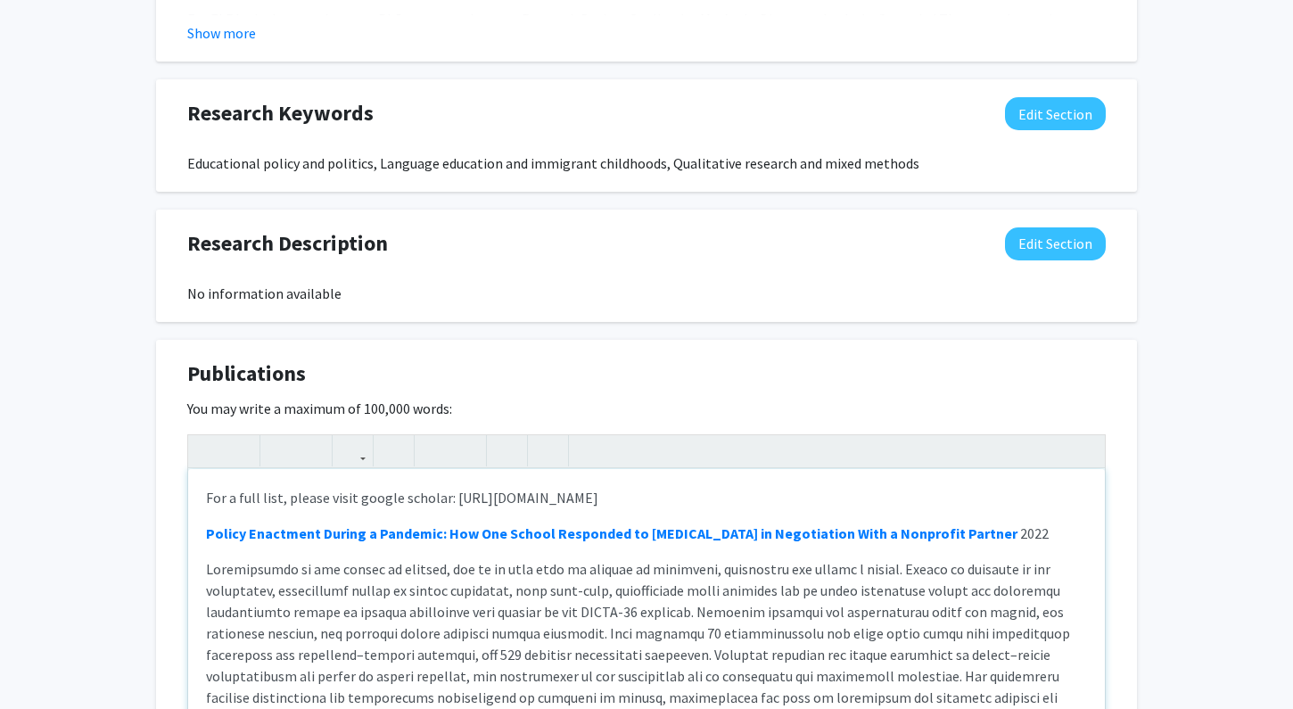
scroll to position [0, 0]
click at [1020, 537] on span "2022" at bounding box center [1034, 533] width 29 height 18
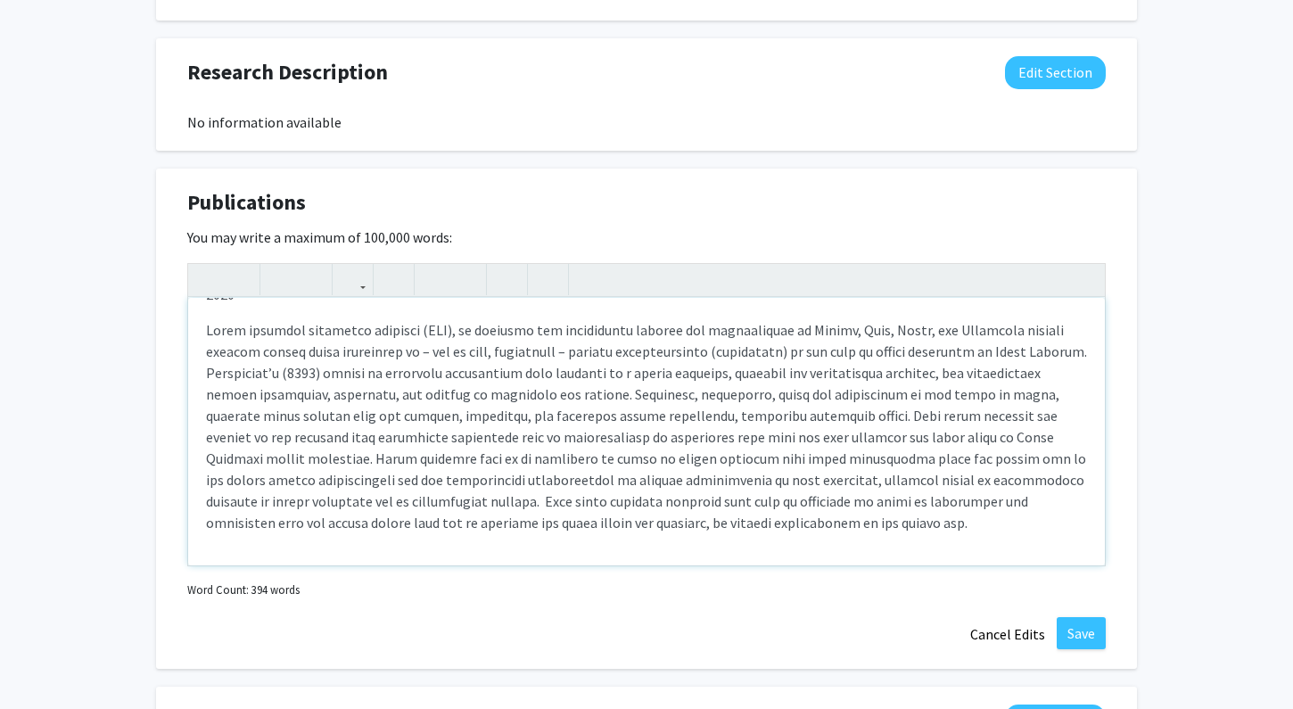
scroll to position [1271, 0]
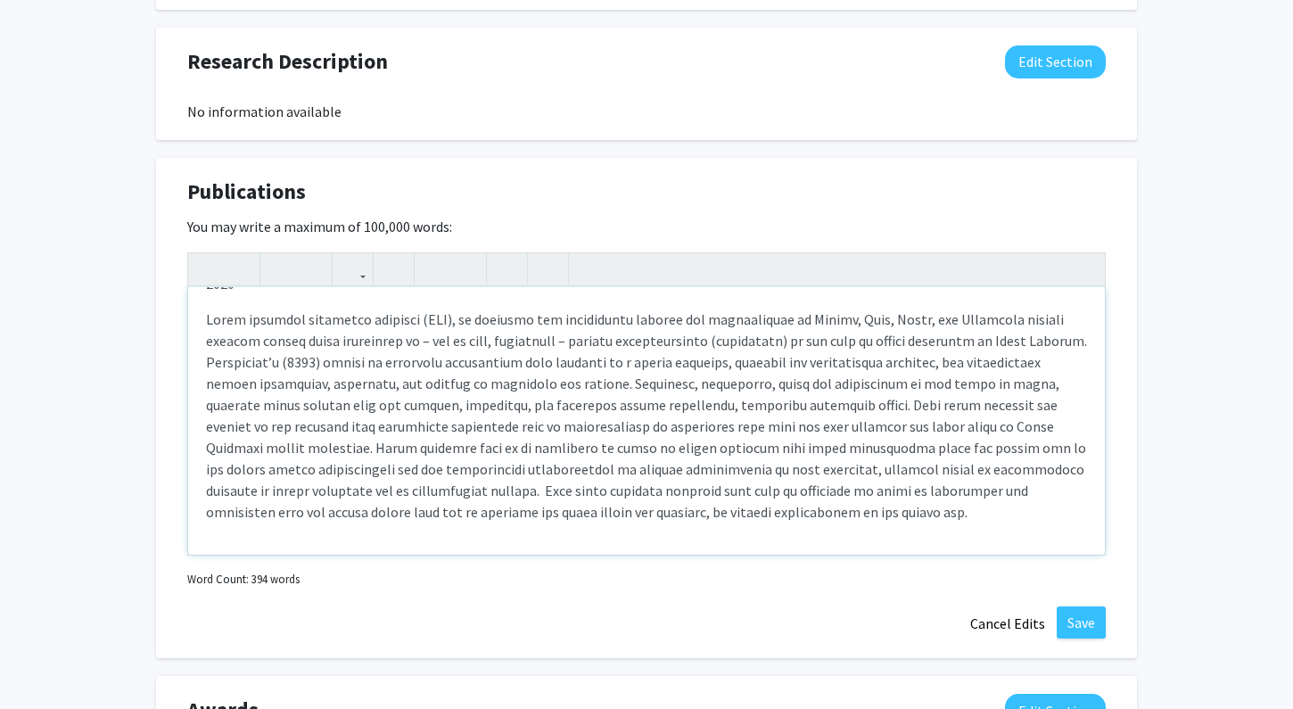
click at [620, 517] on p "Note to users with screen readers: Please deactivate our accessibility plugin f…" at bounding box center [646, 415] width 881 height 214
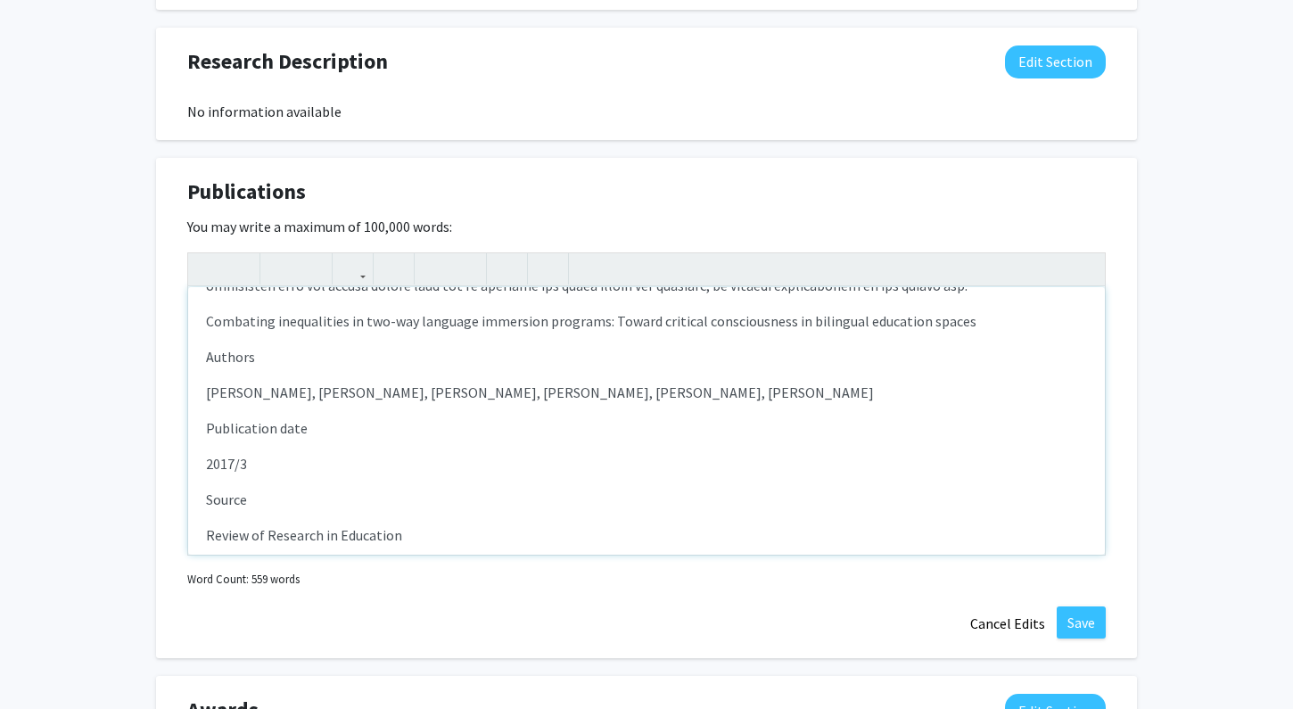
scroll to position [532, 0]
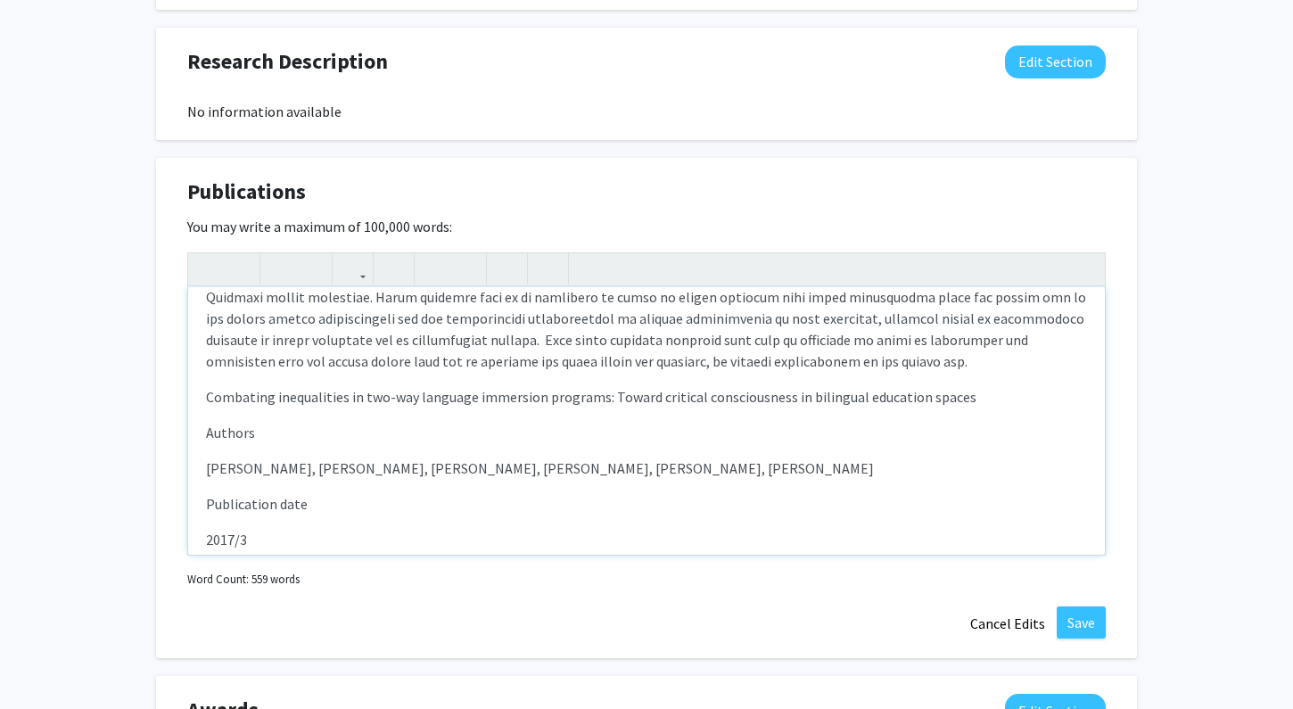
click at [205, 439] on div "For a full list, please visit google scholar: [URL][DOMAIN_NAME] Policy Enactme…" at bounding box center [646, 420] width 917 height 267
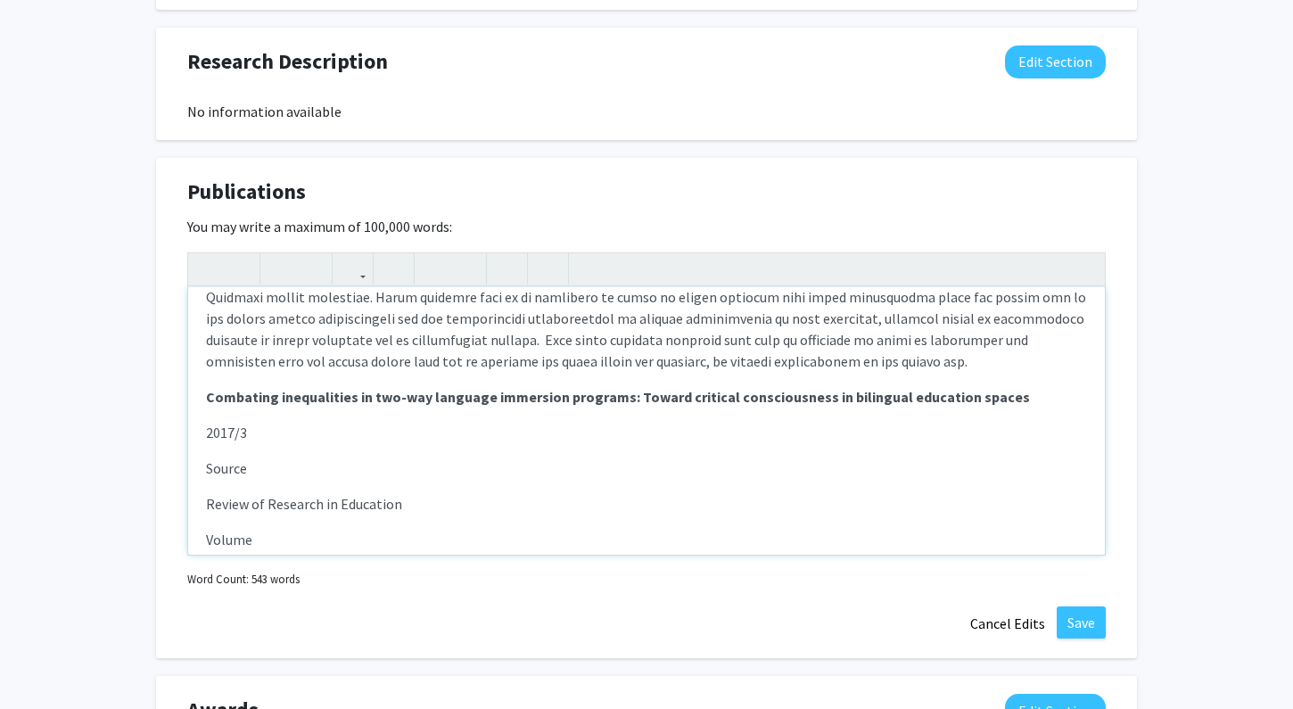
click at [233, 440] on p "2017/3" at bounding box center [646, 432] width 881 height 21
click at [202, 471] on div "For a full list, please visit google scholar: [URL][DOMAIN_NAME] Policy Enactme…" at bounding box center [646, 420] width 917 height 267
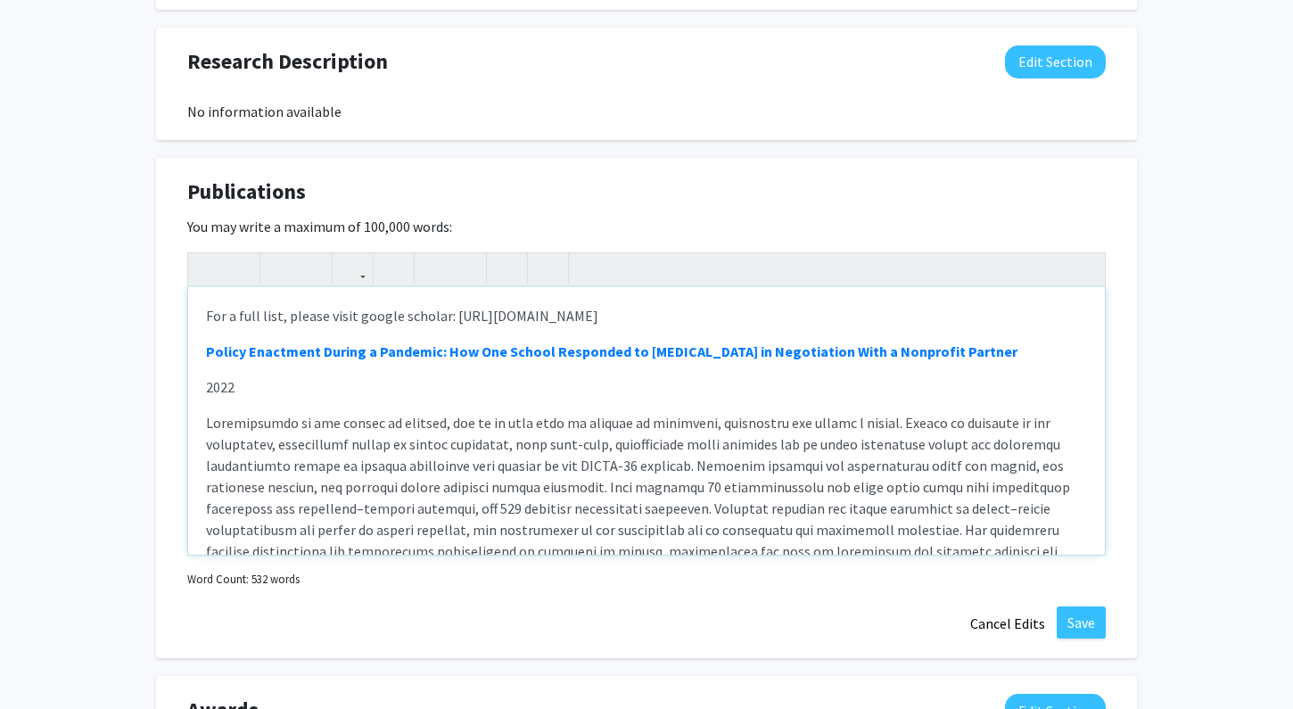
scroll to position [0, 0]
click at [899, 325] on p "For a full list, please visit google scholar: [URL][DOMAIN_NAME]" at bounding box center [646, 315] width 881 height 21
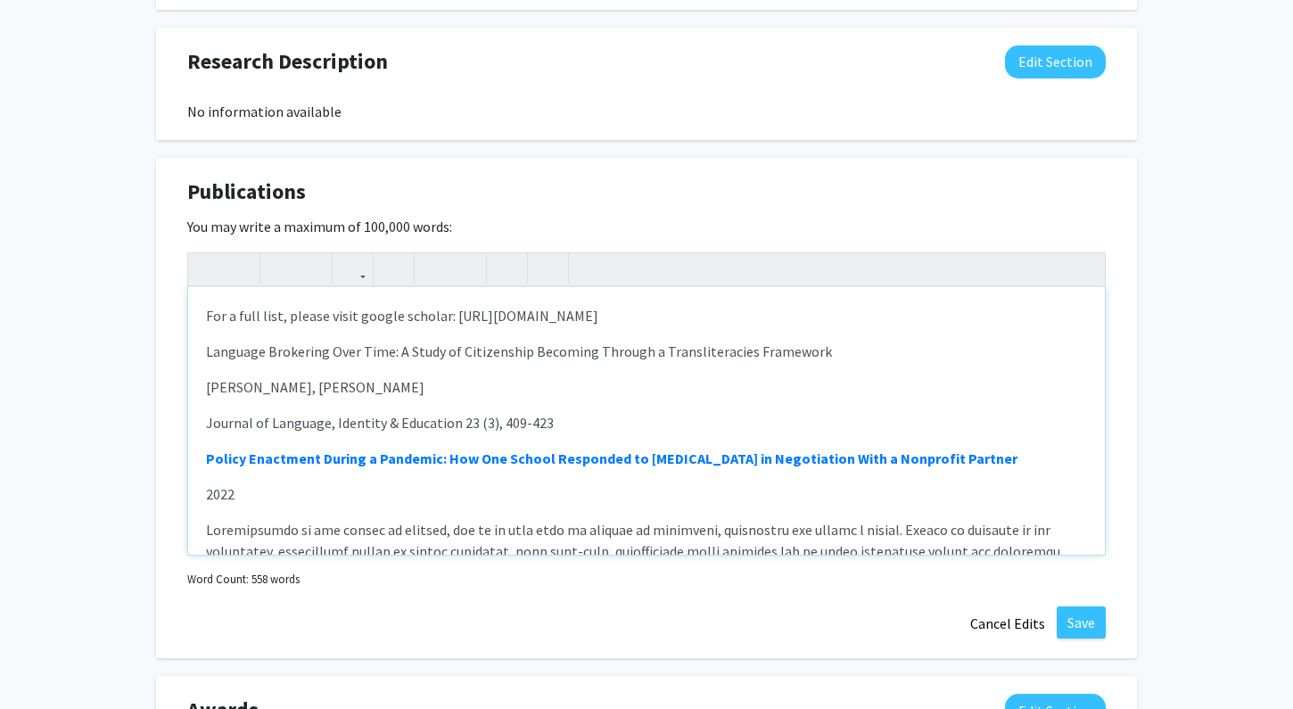
click at [313, 387] on p "[PERSON_NAME], [PERSON_NAME]" at bounding box center [646, 386] width 881 height 21
click at [207, 389] on p "[PERSON_NAME], [PERSON_NAME]" at bounding box center [646, 386] width 881 height 21
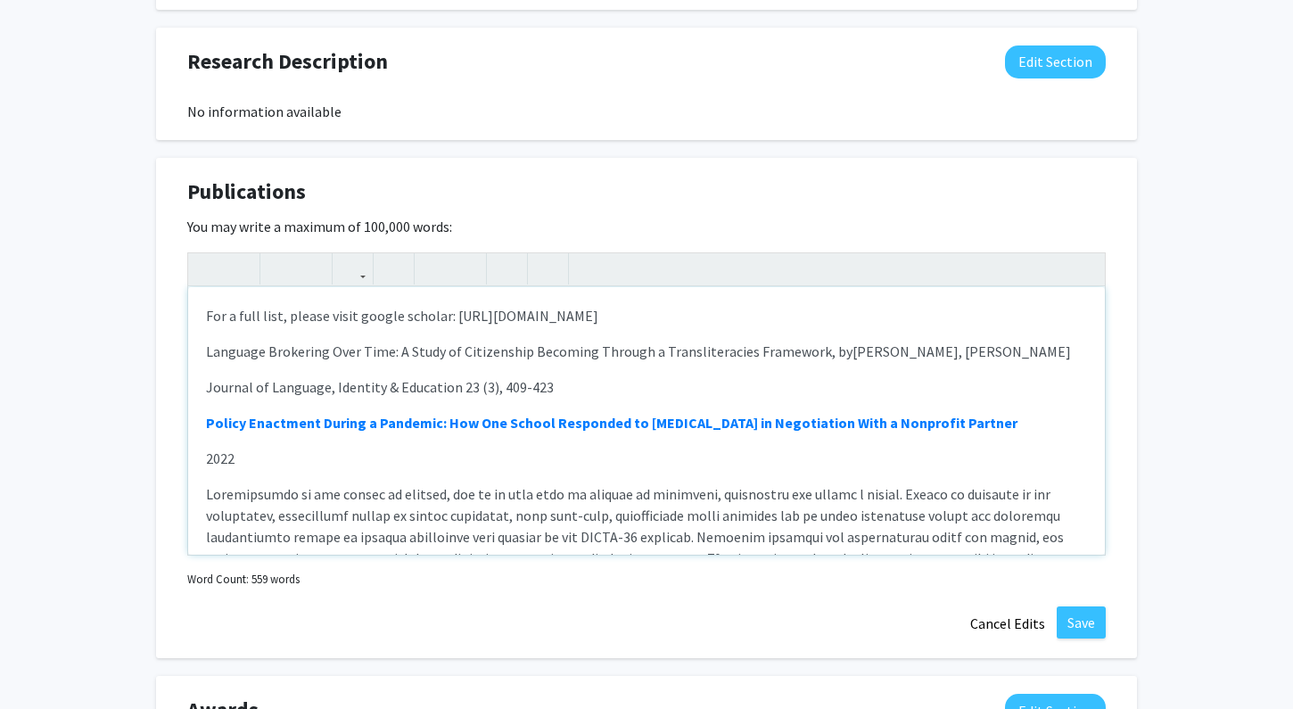
click at [940, 358] on p "Language Brokering Over Time: A Study of Citizenship Becoming Through a Transli…" at bounding box center [646, 351] width 881 height 21
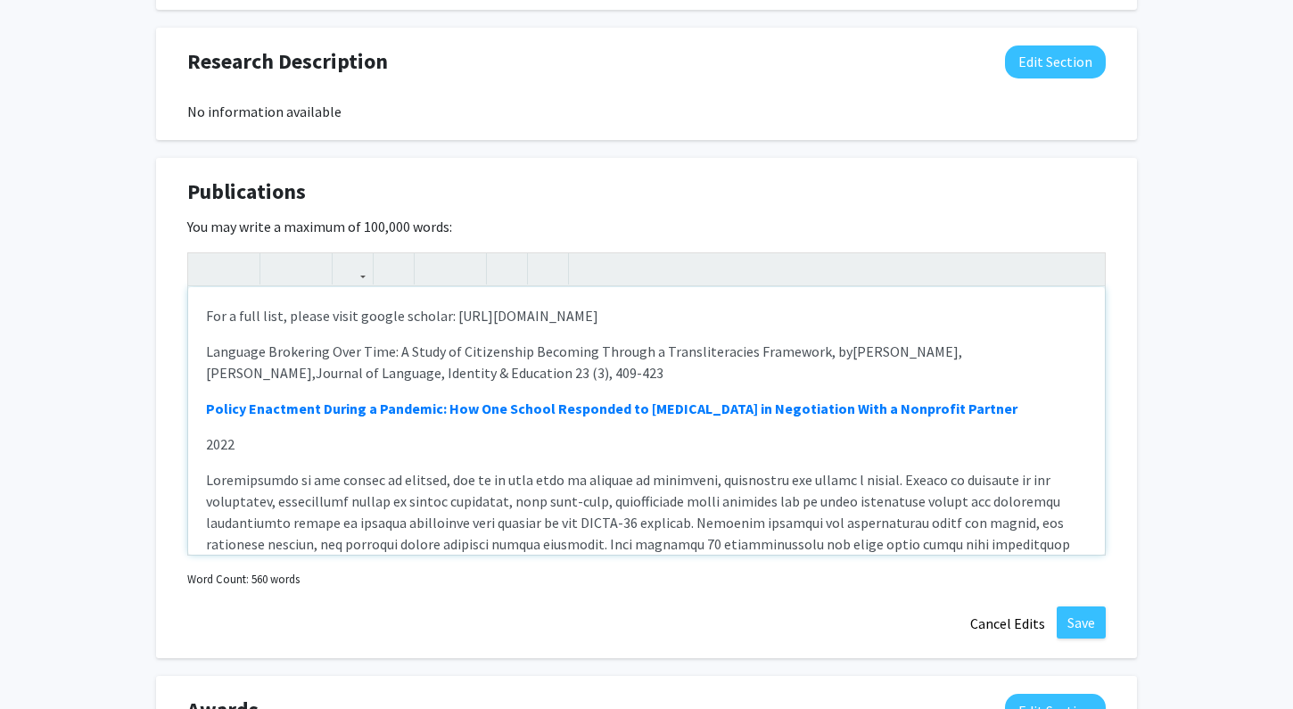
click at [815, 353] on p "Language Brokering Over Time: A Study of Citizenship Becoming Through a Transli…" at bounding box center [646, 362] width 881 height 43
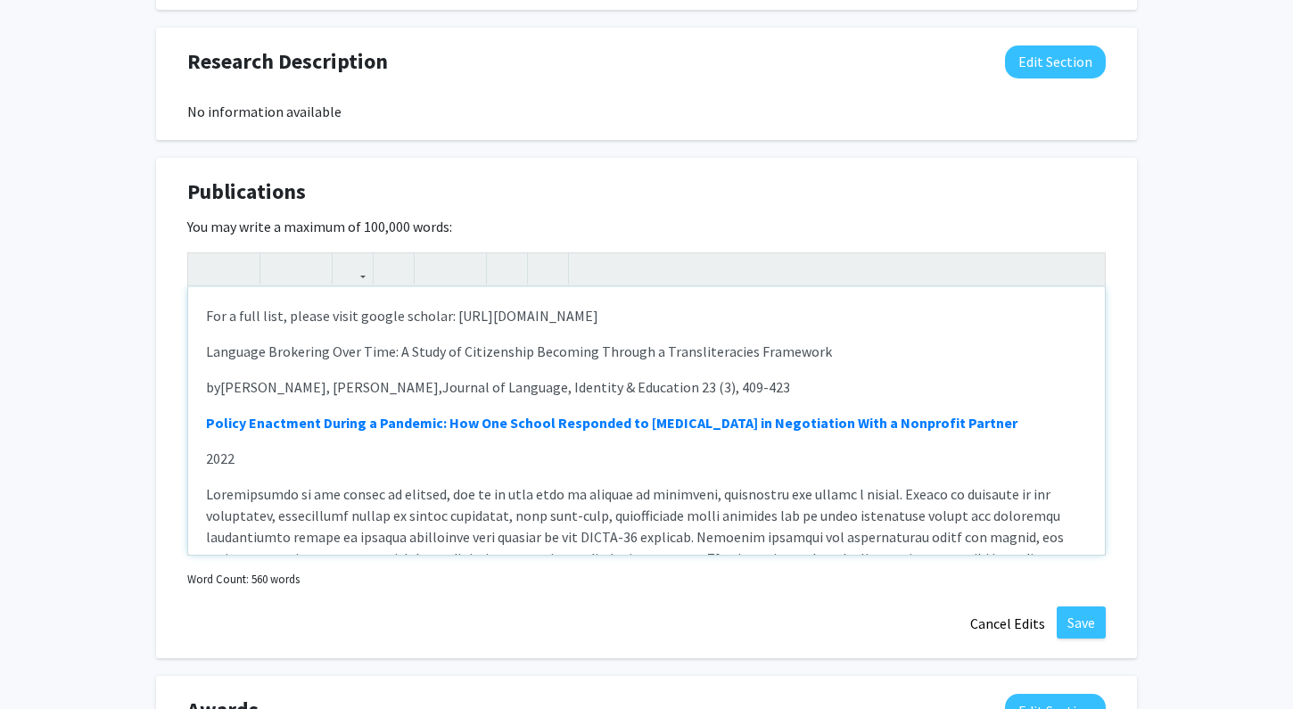
drag, startPoint x: 820, startPoint y: 353, endPoint x: 146, endPoint y: 353, distance: 674.1
click at [845, 359] on strong "Language Brokering Over Time: A Study of Citizenship Becoming Through a Transli…" at bounding box center [538, 351] width 664 height 18
click at [697, 395] on p "by [PERSON_NAME], S [PERSON_NAME], Journal of Language, Identity & Education 23…" at bounding box center [646, 386] width 881 height 21
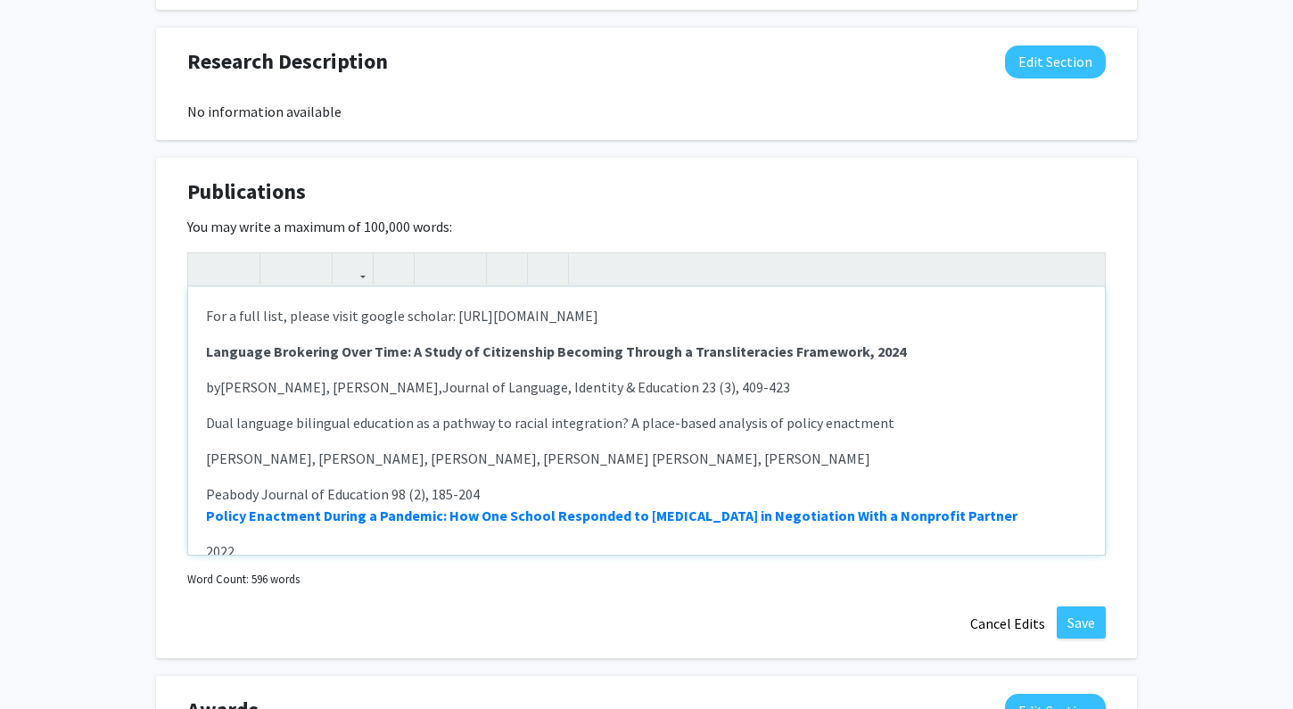
click at [210, 461] on span "[PERSON_NAME], [PERSON_NAME], [PERSON_NAME], [PERSON_NAME] [PERSON_NAME], [PERS…" at bounding box center [538, 458] width 664 height 18
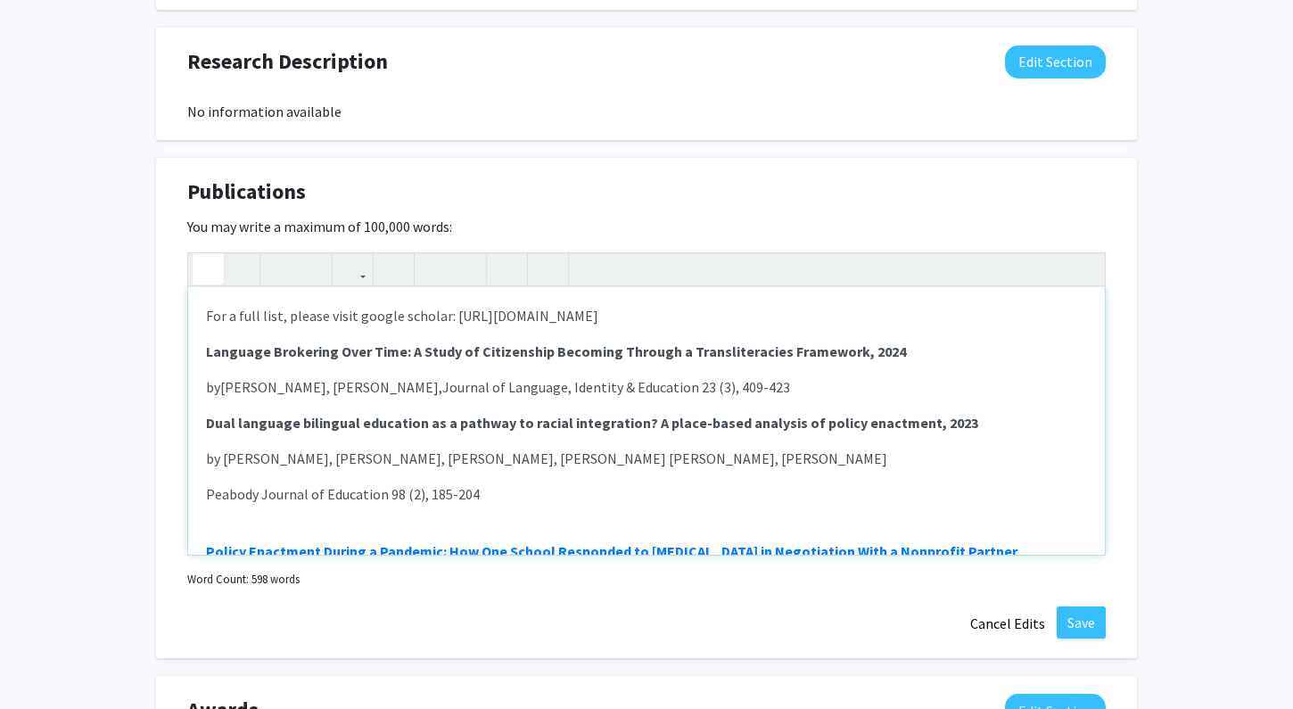
click at [204, 495] on div "For a full list, please visit google scholar: [URL][DOMAIN_NAME] Language Broke…" at bounding box center [646, 420] width 917 height 267
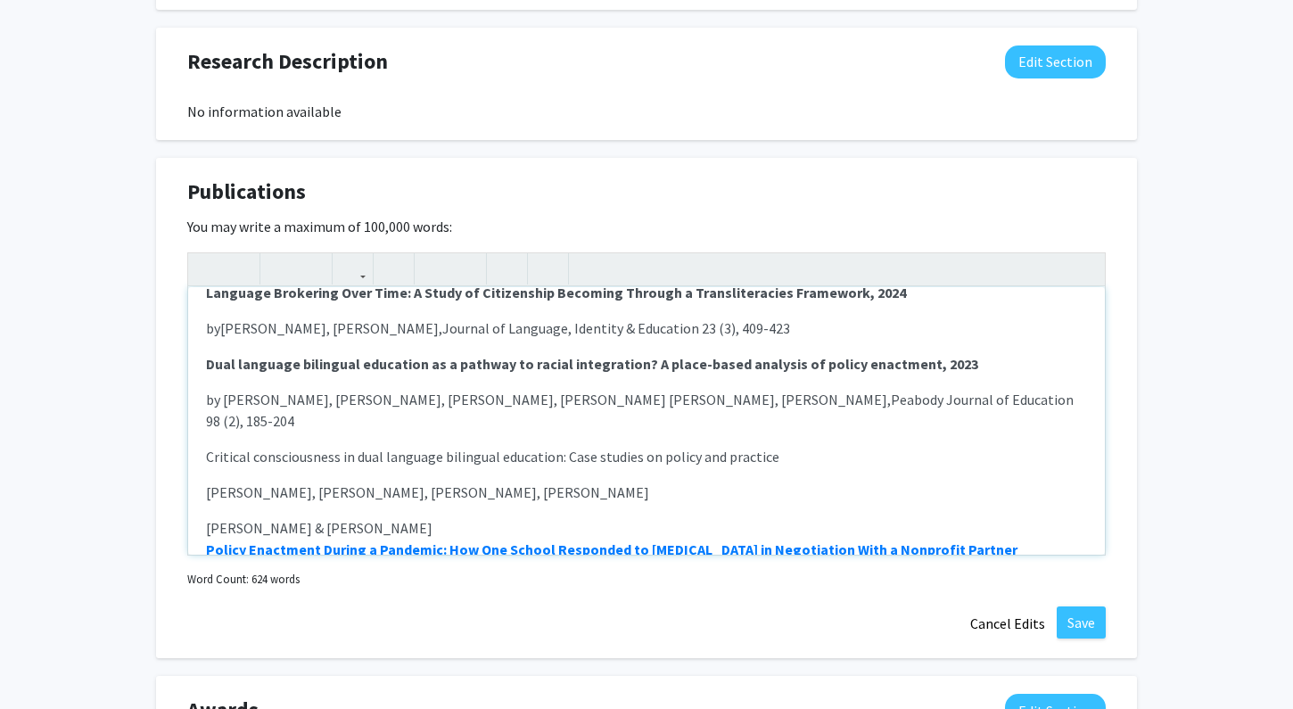
scroll to position [62, 0]
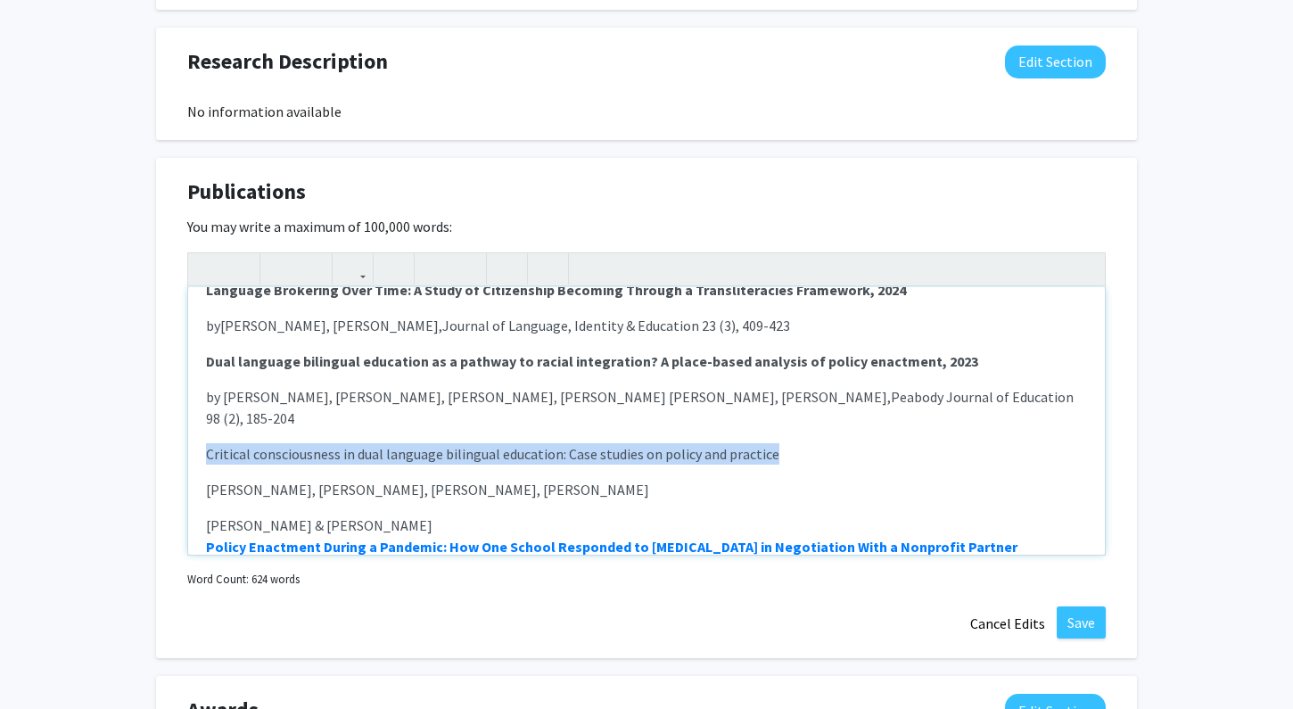
drag, startPoint x: 786, startPoint y: 434, endPoint x: 180, endPoint y: 436, distance: 606.3
click at [180, 436] on div "Publications Edit Section You may write a maximum of 100,000 words: For a full …" at bounding box center [646, 408] width 981 height 501
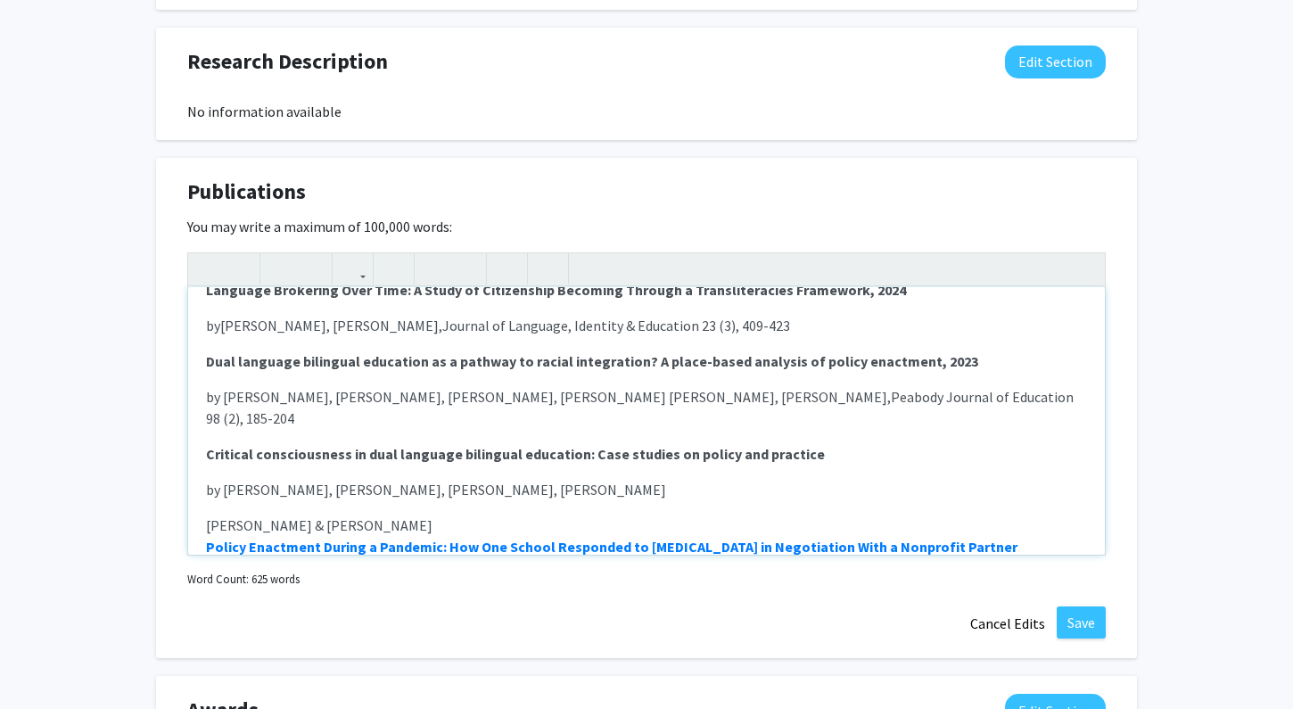
click at [203, 506] on div "For a full list, please visit google scholar: [URL][DOMAIN_NAME] Language Broke…" at bounding box center [646, 420] width 917 height 267
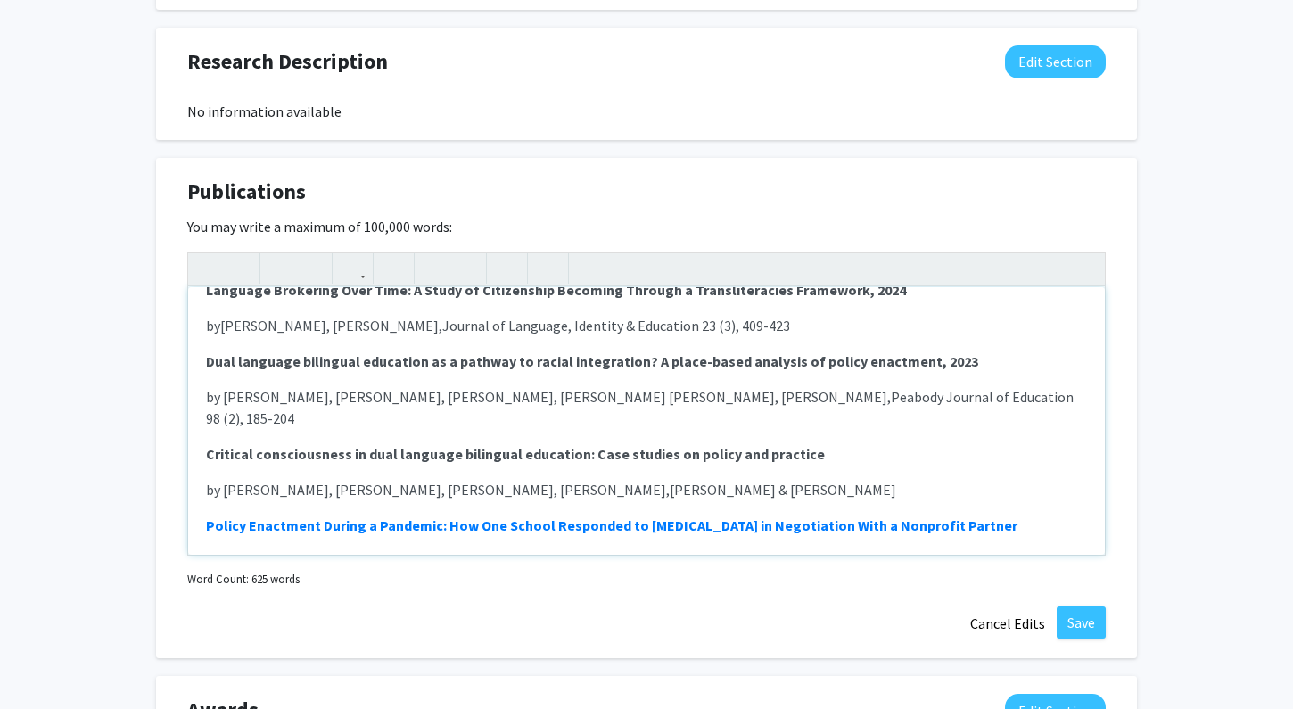
click at [608, 481] on span "by [PERSON_NAME], [PERSON_NAME], [PERSON_NAME], [PERSON_NAME]," at bounding box center [438, 490] width 464 height 18
click at [655, 481] on span "by [PERSON_NAME], [PERSON_NAME], [PERSON_NAME], [PERSON_NAME] (editedvolume0," at bounding box center [487, 490] width 563 height 18
click at [707, 481] on span "by [PERSON_NAME], [PERSON_NAME], [PERSON_NAME], [PERSON_NAME] (edited volume0," at bounding box center [488, 490] width 565 height 18
click at [810, 443] on p "Critical consciousness in dual language bilingual education: Case studies on po…" at bounding box center [646, 453] width 881 height 21
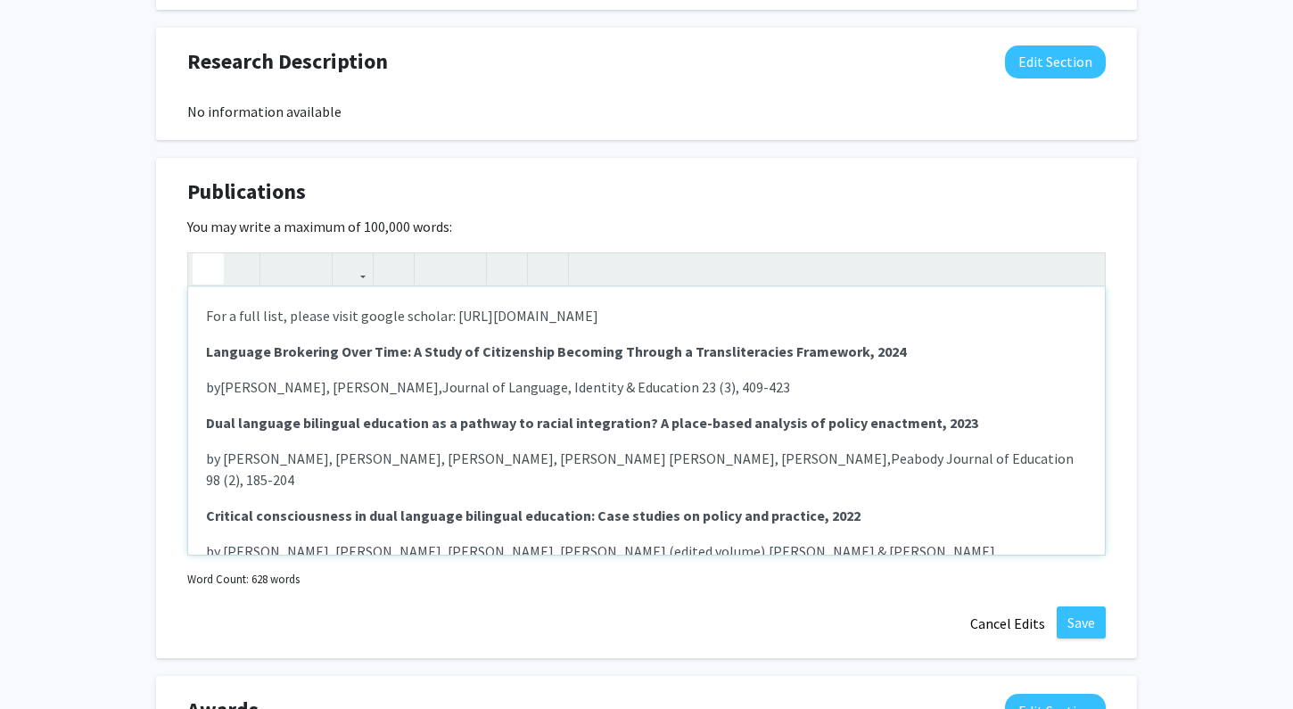
scroll to position [0, 0]
drag, startPoint x: 895, startPoint y: 321, endPoint x: 9, endPoint y: 313, distance: 886.3
type textarea "<p><em>For a full list, please visit google scholar: [URL][DOMAIN_NAME];</em></…"
click at [588, 347] on strong "Language Brokering Over Time: A Study of Citizenship Becoming Through a Transli…" at bounding box center [556, 351] width 700 height 18
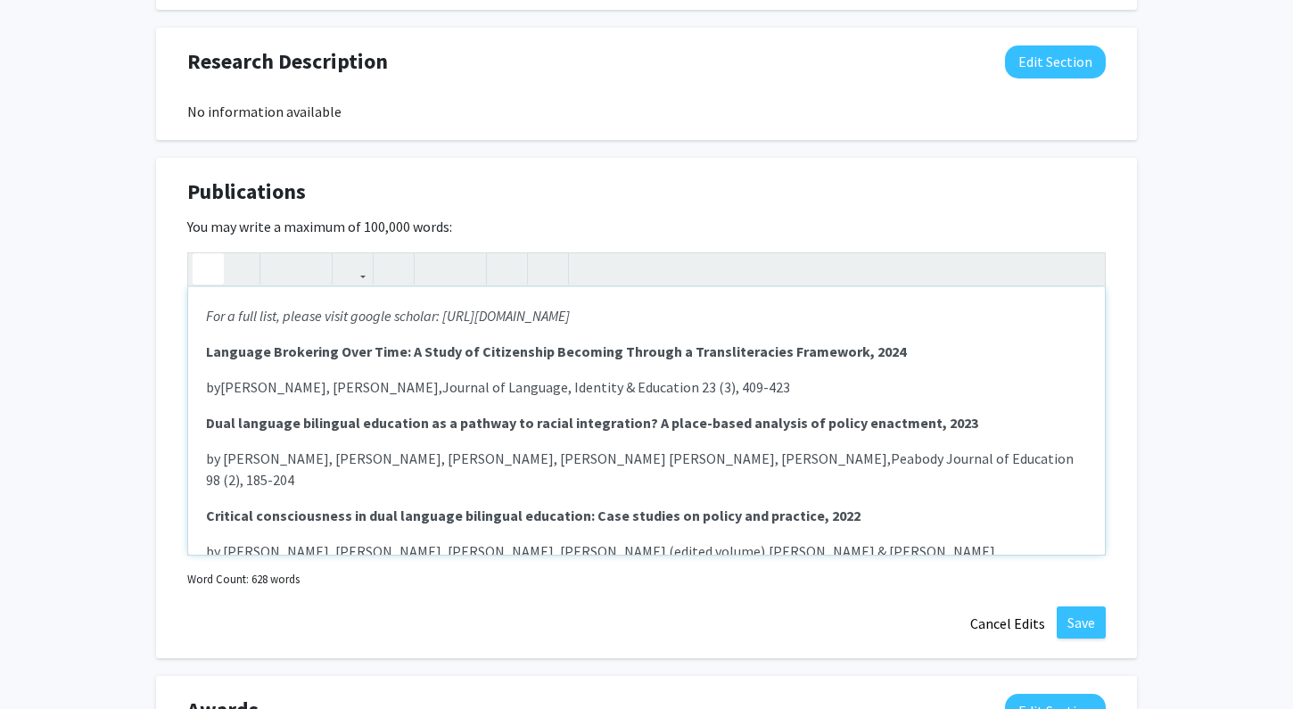
drag, startPoint x: 857, startPoint y: 317, endPoint x: 444, endPoint y: 322, distance: 412.8
click at [444, 322] on em "For a full list, please visit google scholar: [URL][DOMAIN_NAME]" at bounding box center [388, 316] width 364 height 18
copy em "[URL][DOMAIN_NAME]"
click at [351, 269] on icon "button" at bounding box center [352, 268] width 15 height 29
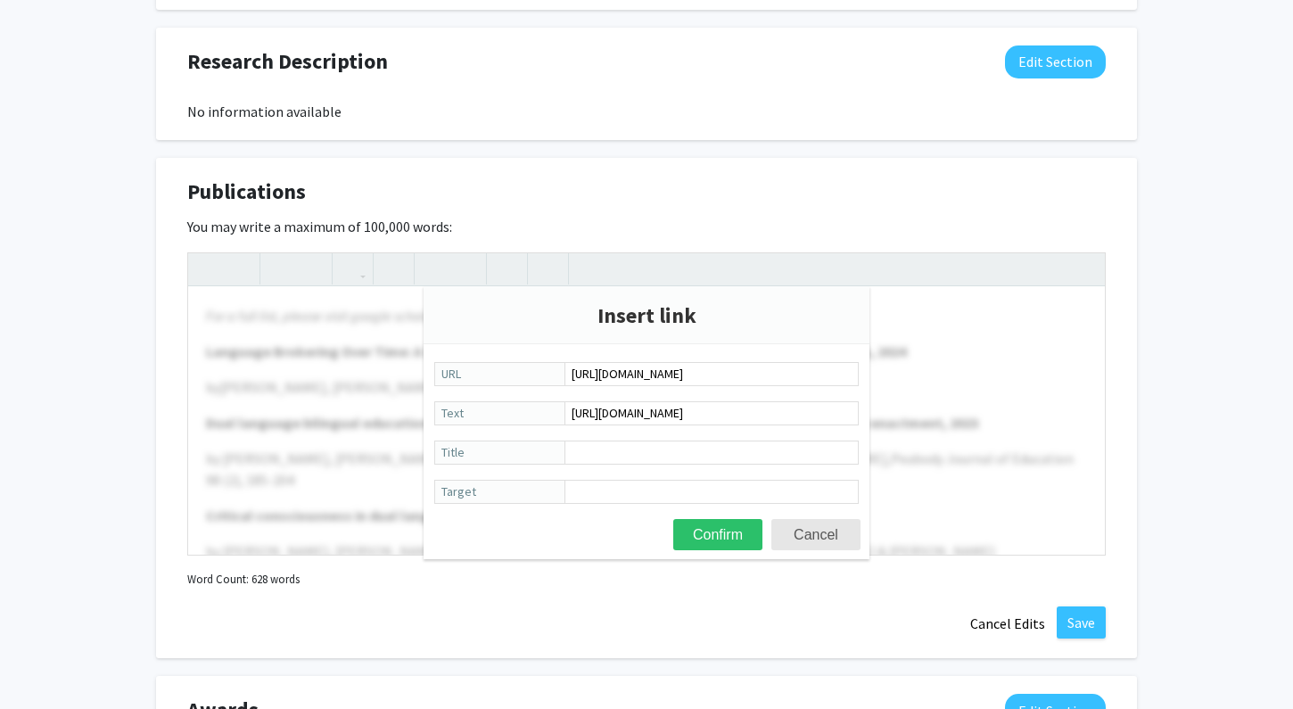
type input "[URL][DOMAIN_NAME]"
click at [715, 555] on div "Insert link [URL][DOMAIN_NAME] URL [URL][DOMAIN_NAME] Text Title Target Confirm…" at bounding box center [647, 422] width 446 height 273
click at [714, 539] on button "Confirm" at bounding box center [717, 534] width 89 height 31
type textarea "<p><em>For a full list, please visit google scholar: <a href="[URL][DOMAIN_NAME…"
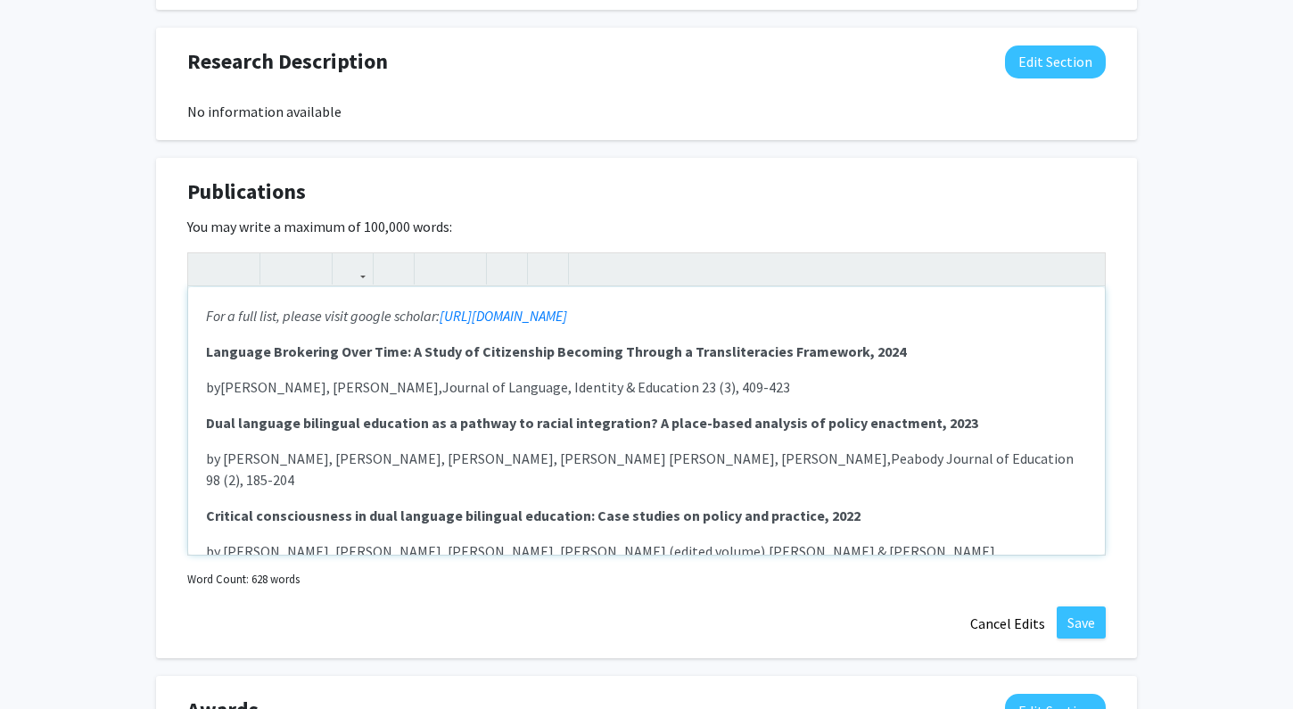
click at [635, 506] on strong "Critical consciousness in dual language bilingual education: Case studies on po…" at bounding box center [533, 515] width 654 height 18
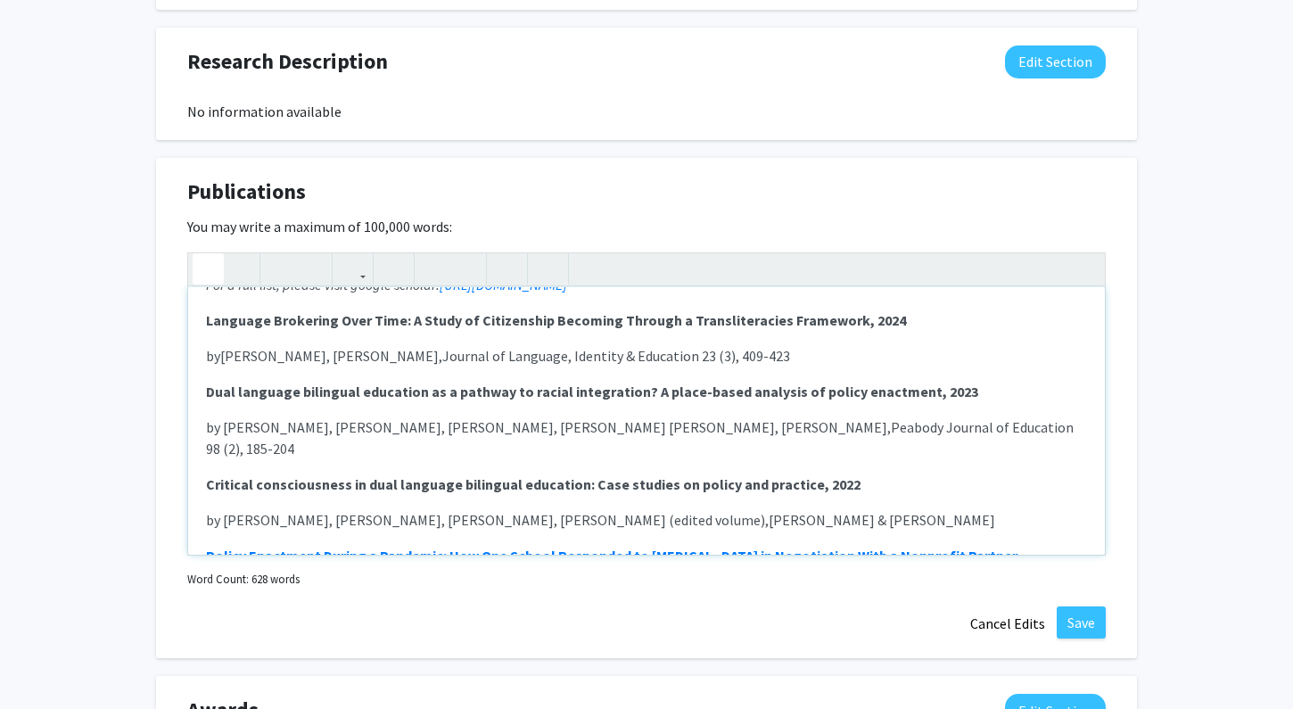
scroll to position [38, 0]
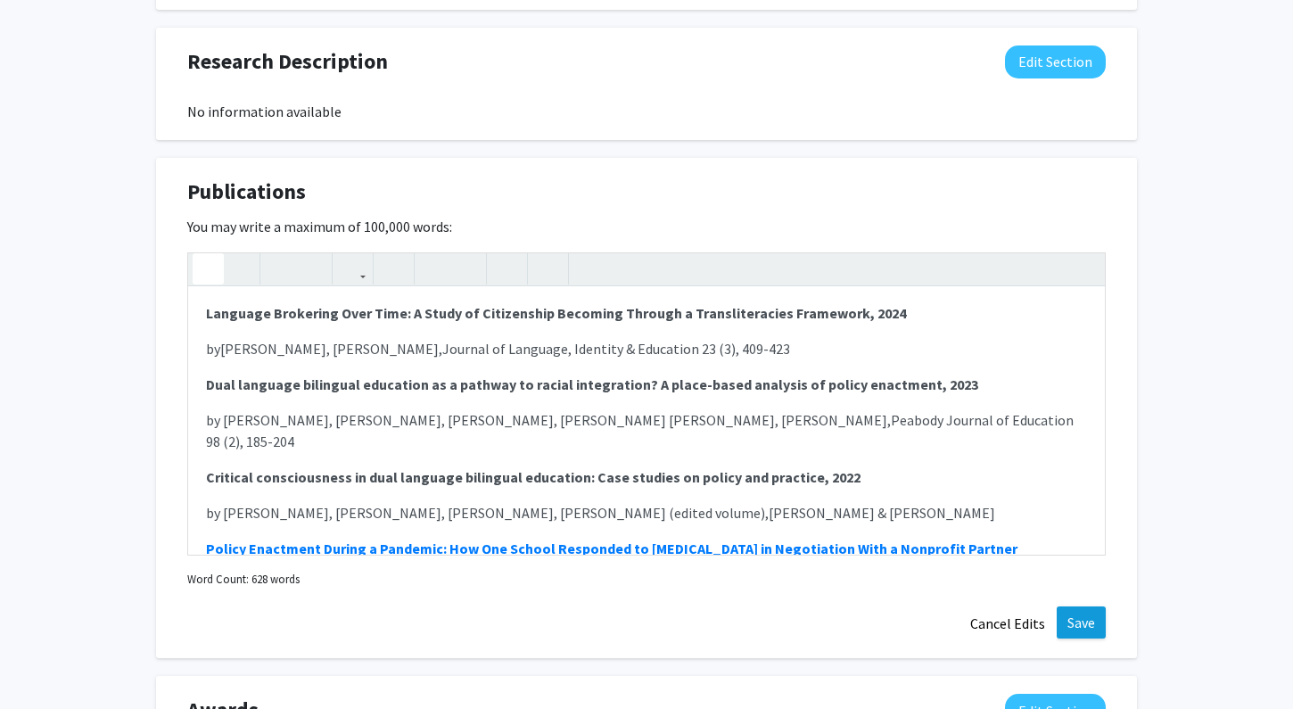
click at [1074, 623] on button "Save" at bounding box center [1081, 622] width 49 height 32
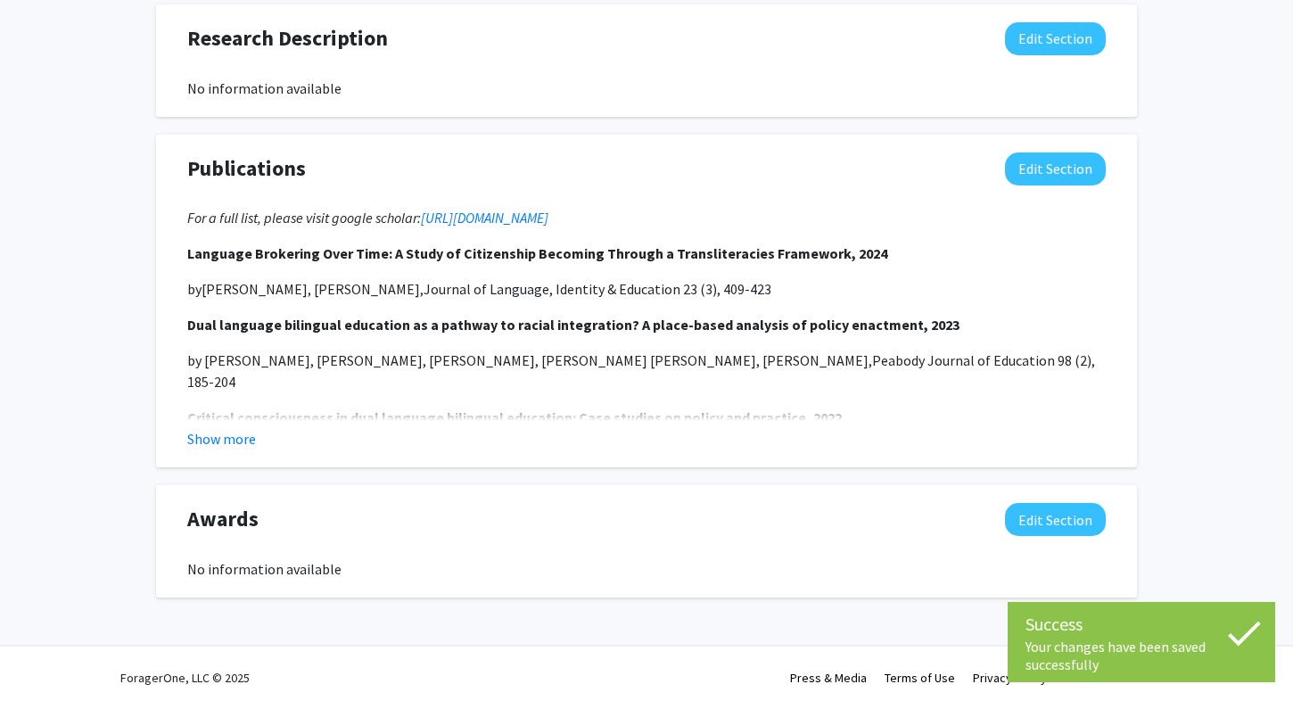
scroll to position [1296, 0]
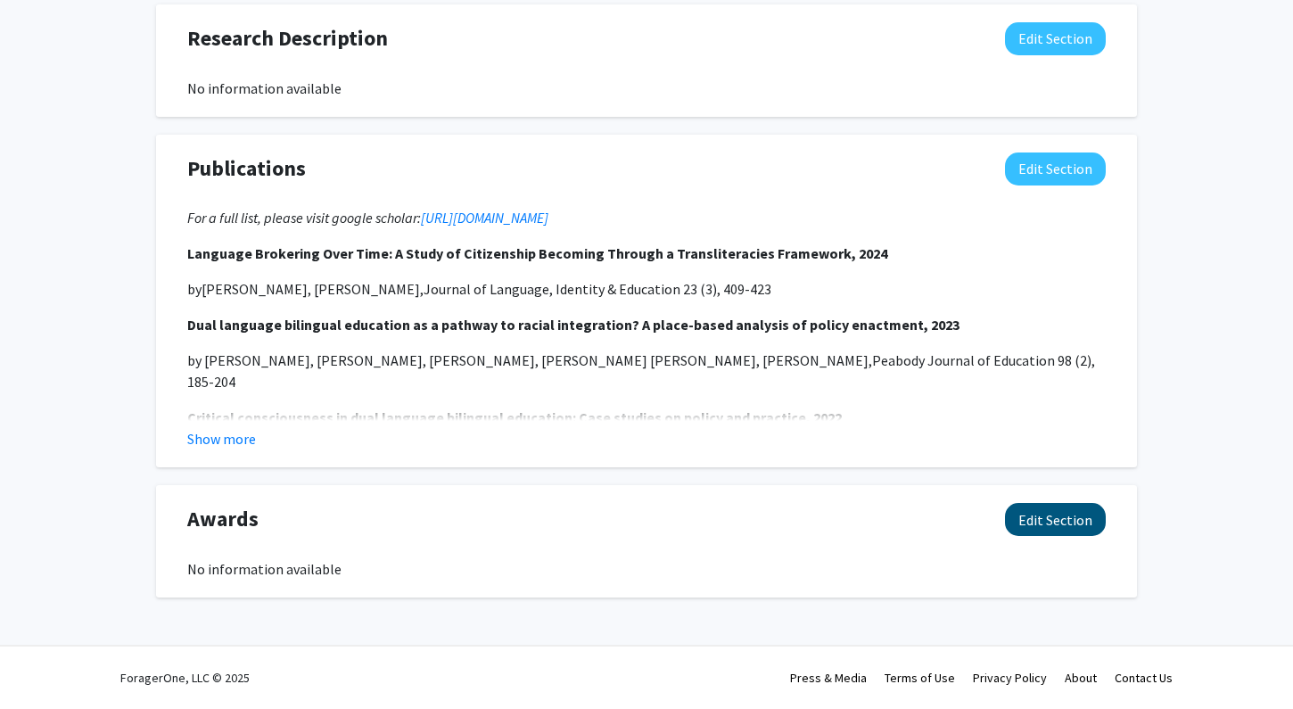
click at [1027, 522] on button "Edit Section" at bounding box center [1055, 519] width 101 height 33
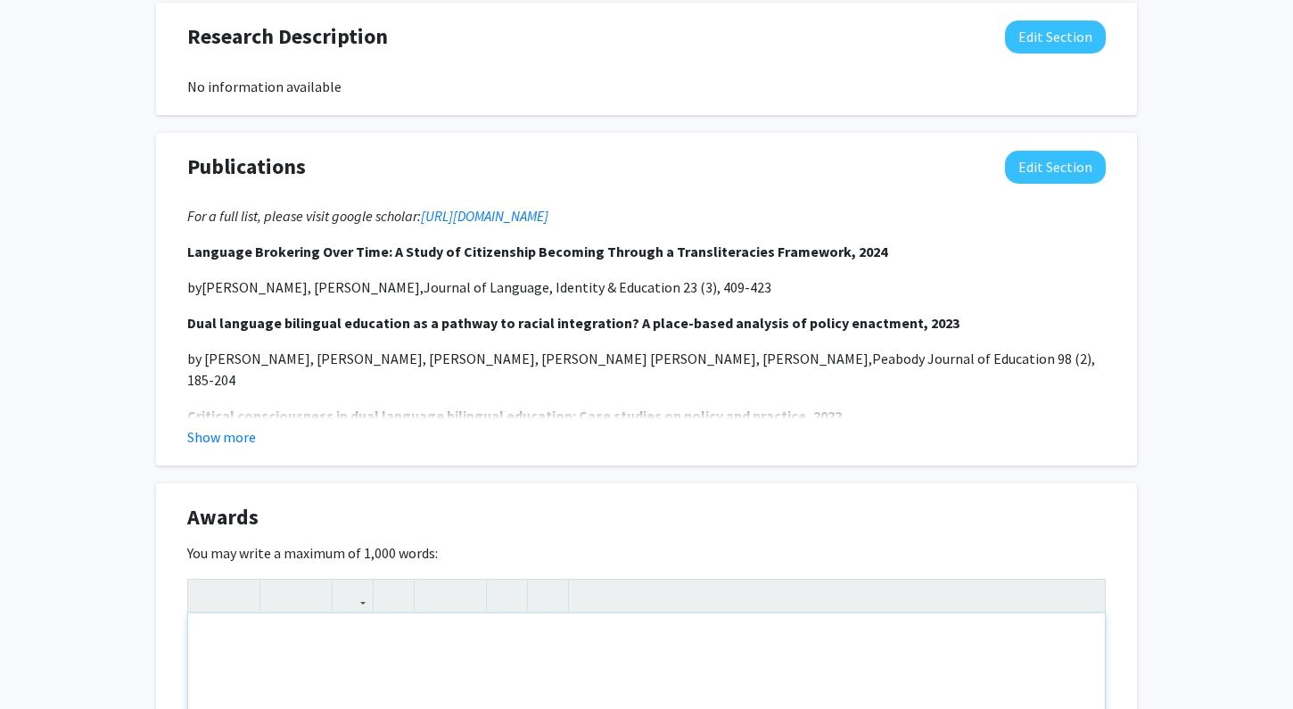
paste div "Note to users with screen readers: Please deactivate our accessibility plugin f…"
type textarea "<p>• 2024 Senior Scholar Reviewer Award, Bilingual Research Journal, 2025 </p><…"
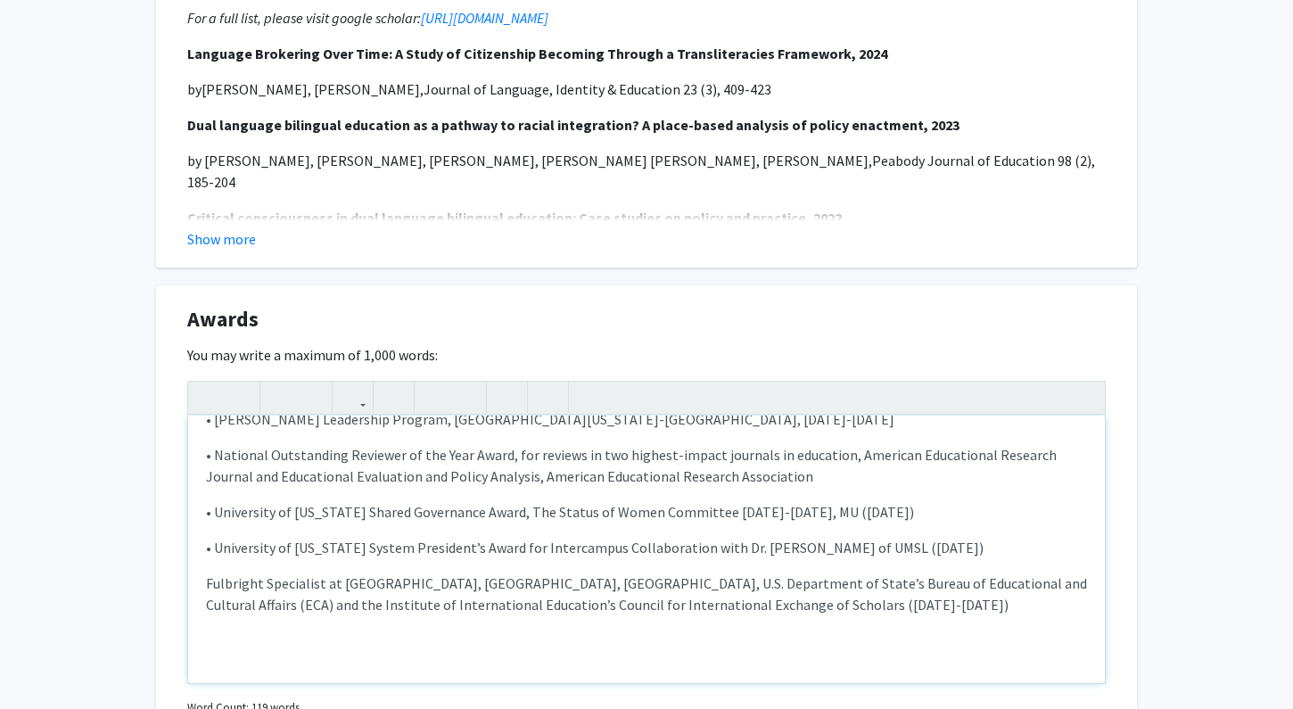
scroll to position [25, 0]
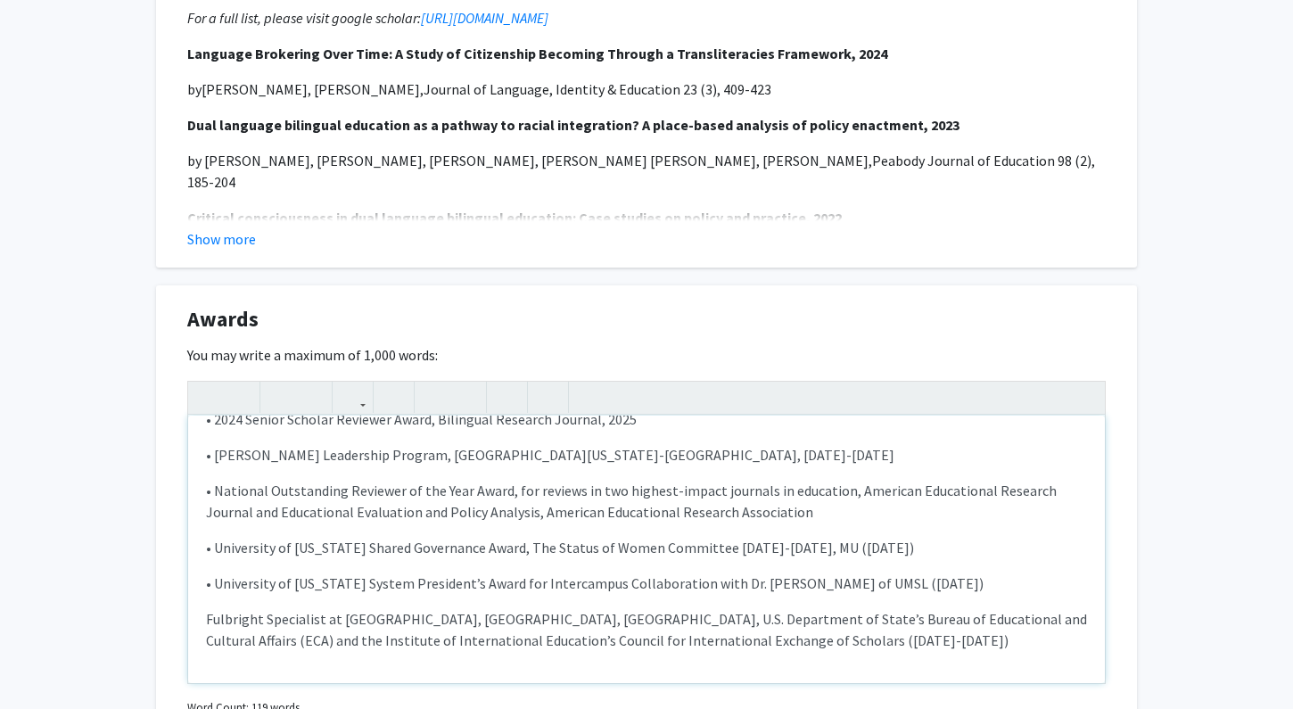
click at [208, 621] on p "Fulbright Specialist at [GEOGRAPHIC_DATA], [GEOGRAPHIC_DATA], [GEOGRAPHIC_DATA]…" at bounding box center [646, 629] width 881 height 43
drag, startPoint x: 216, startPoint y: 592, endPoint x: 194, endPoint y: 592, distance: 21.4
click at [194, 592] on div "• 2024 Senior Scholar Reviewer Award, Bilingual Research Journal, 2025 • [PERS…" at bounding box center [646, 548] width 917 height 267
copy p "•"
click at [205, 622] on div "• 2024 Senior Scholar Reviewer Award, Bilingual Research Journal, 2025 • [PERS…" at bounding box center [646, 548] width 917 height 267
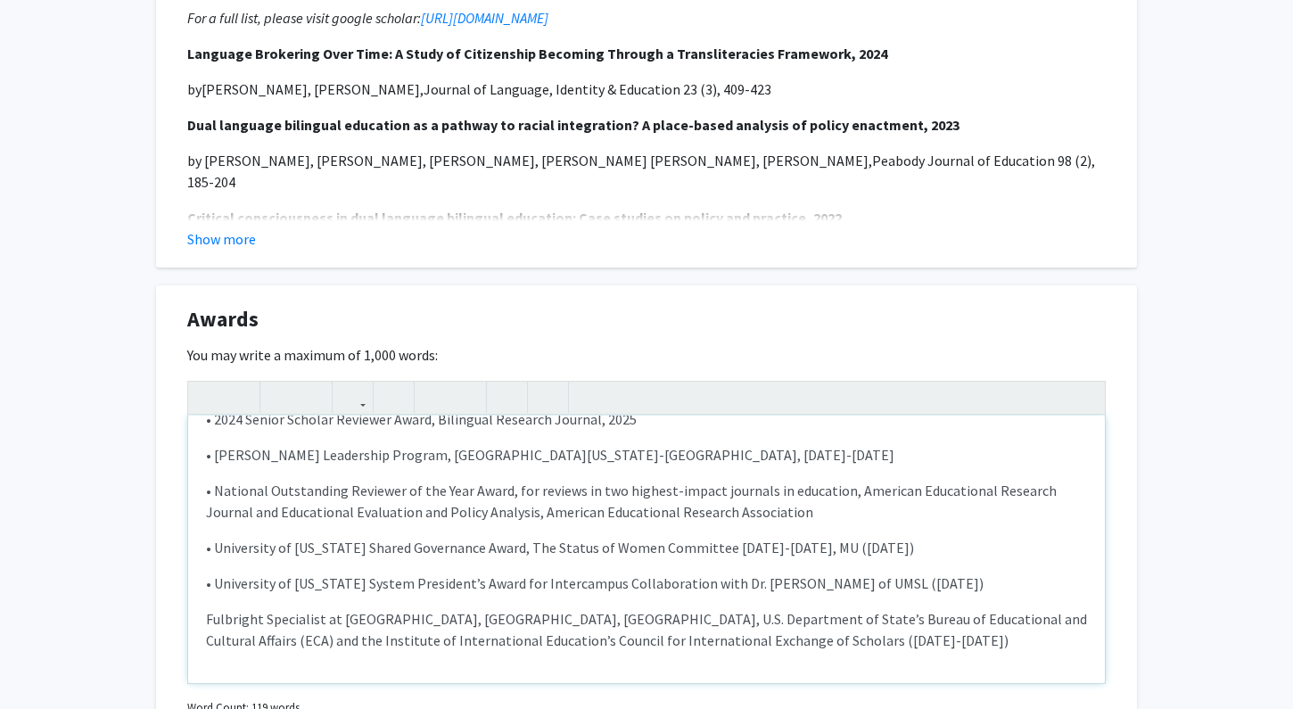
type textarea "<p>• 2024 Senior Scholar Reviewer Award, Bilingual Research Journal, 2025 </p><…"
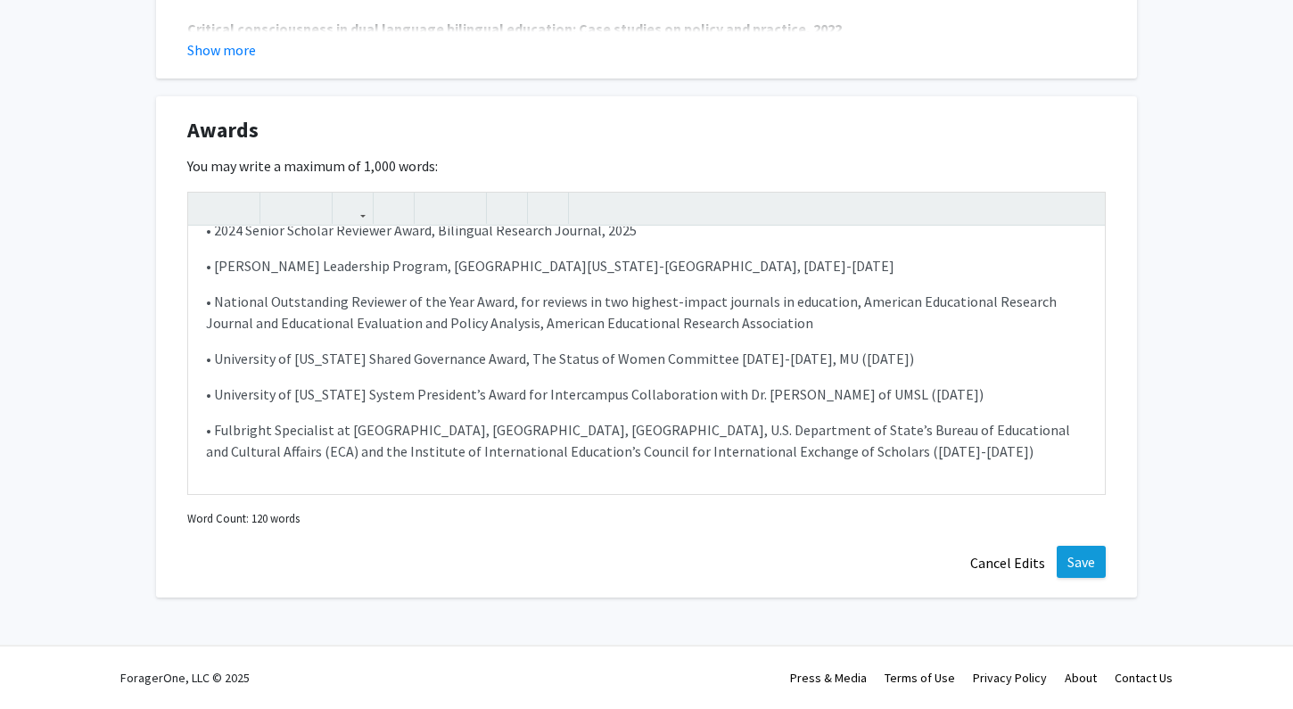
click at [1082, 570] on button "Save" at bounding box center [1081, 562] width 49 height 32
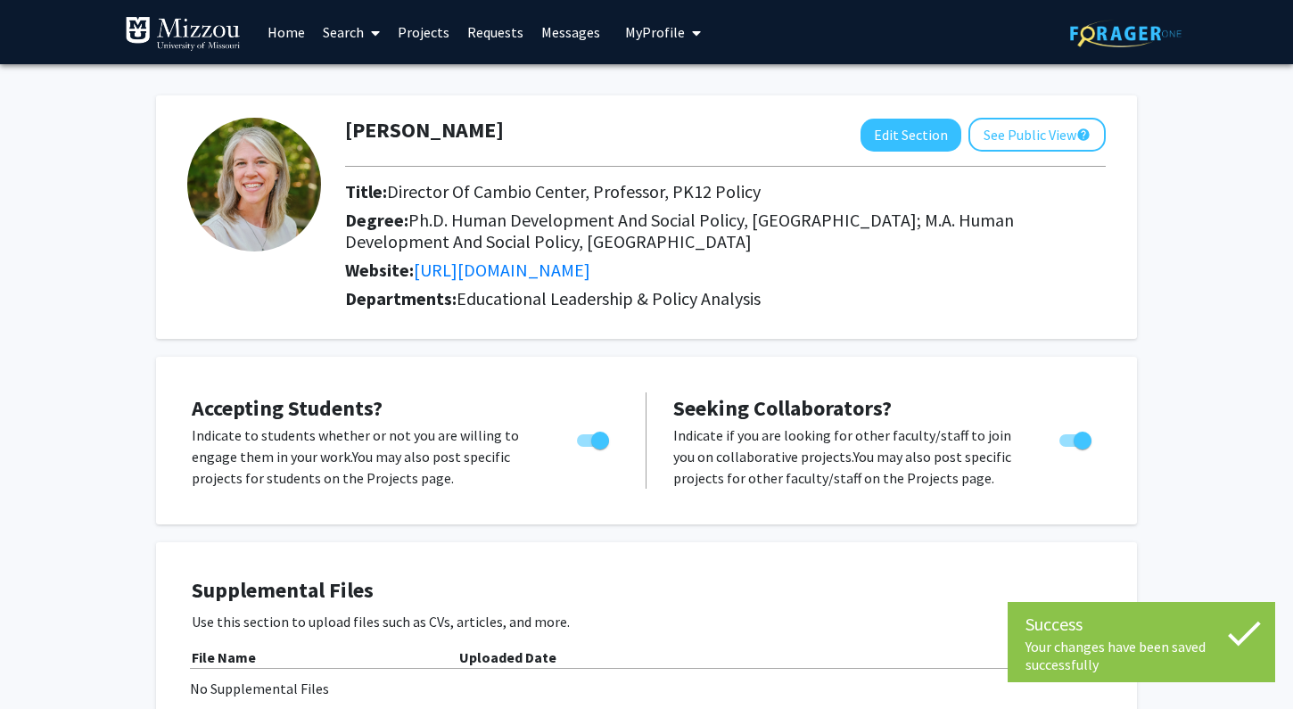
scroll to position [0, 0]
